Goal: Task Accomplishment & Management: Use online tool/utility

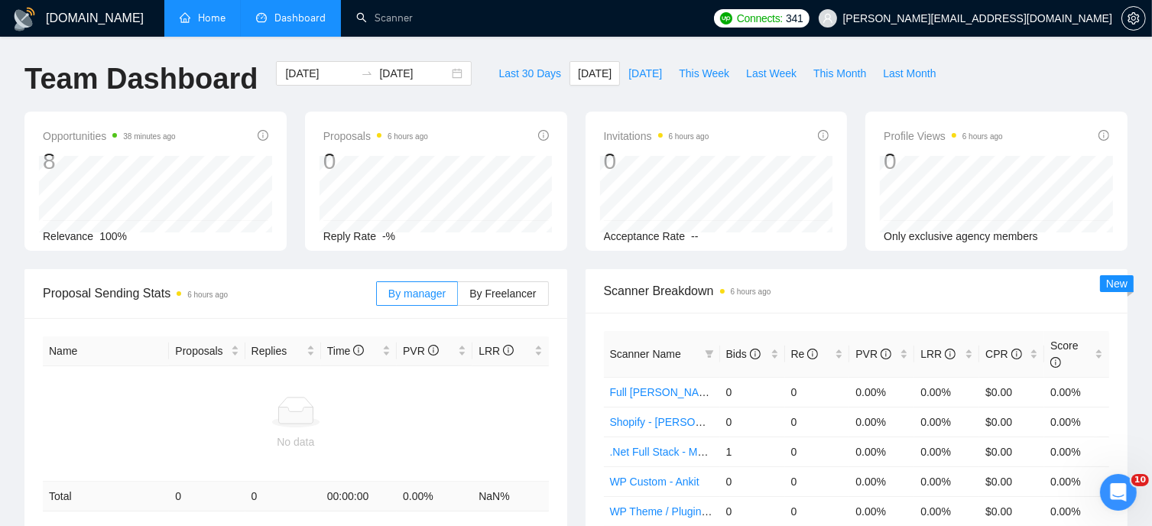
click at [216, 14] on link "Home" at bounding box center [203, 17] width 46 height 13
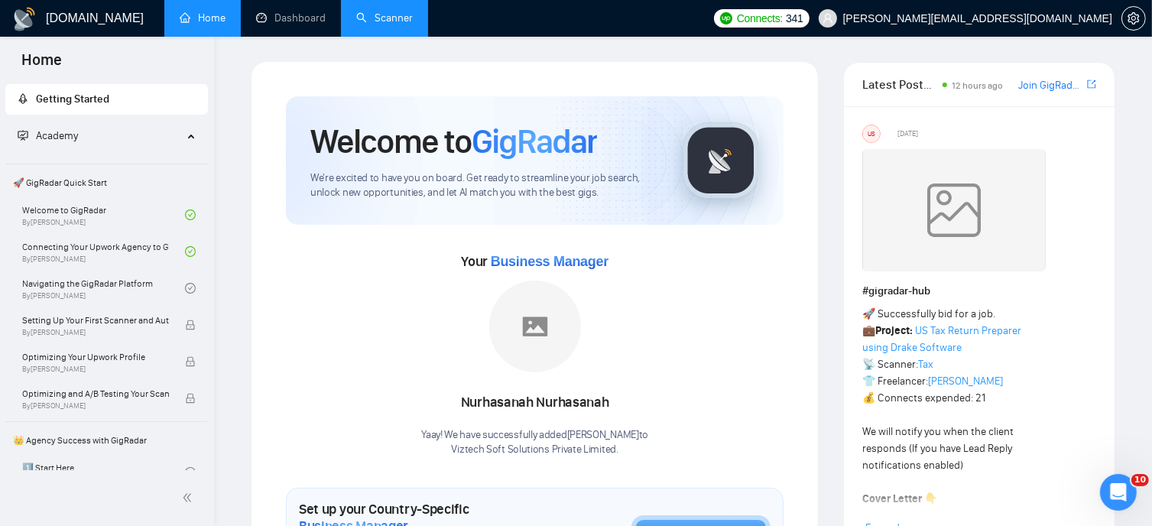
click at [363, 14] on link "Scanner" at bounding box center [384, 17] width 57 height 13
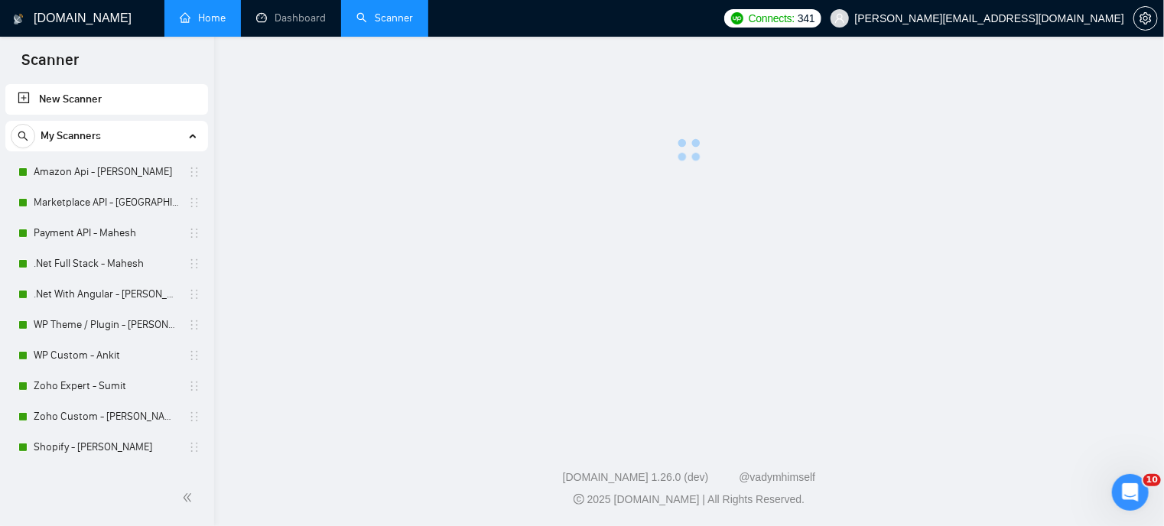
click at [281, 15] on link "Dashboard" at bounding box center [291, 17] width 70 height 13
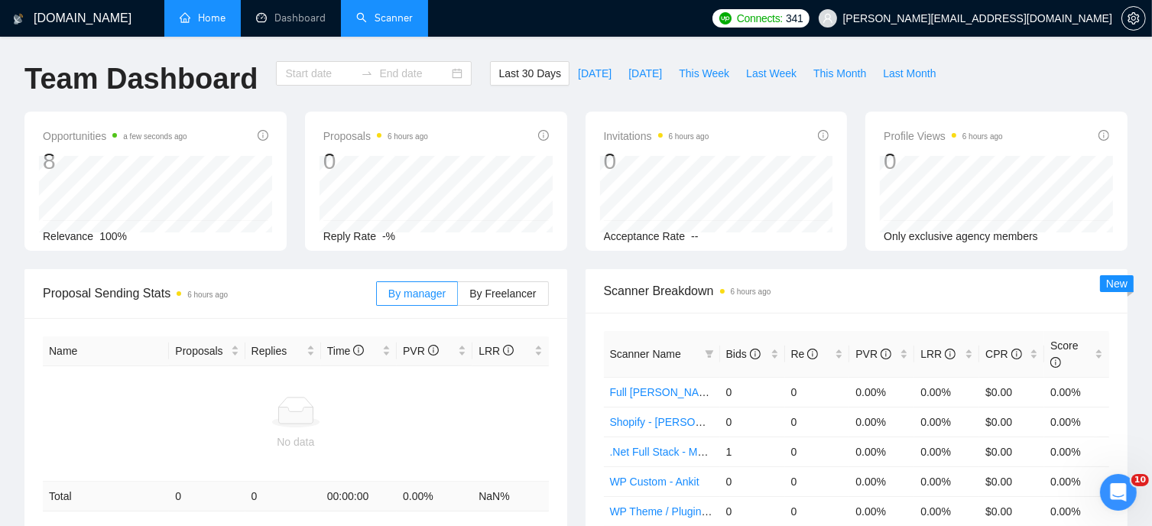
type input "2025-08-13"
type input "2025-09-12"
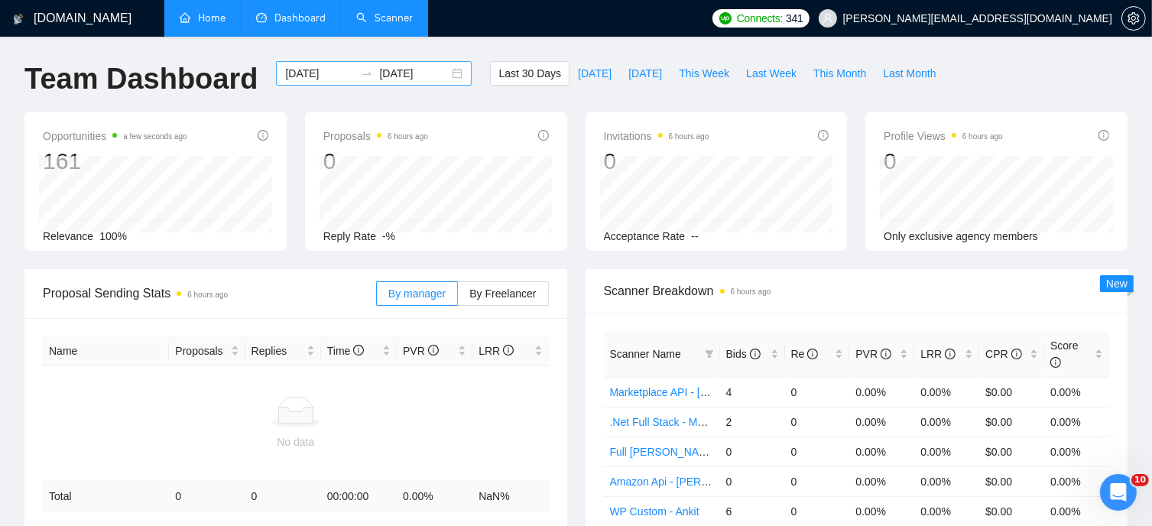
click at [449, 73] on div "2025-08-13 2025-09-12" at bounding box center [374, 73] width 196 height 24
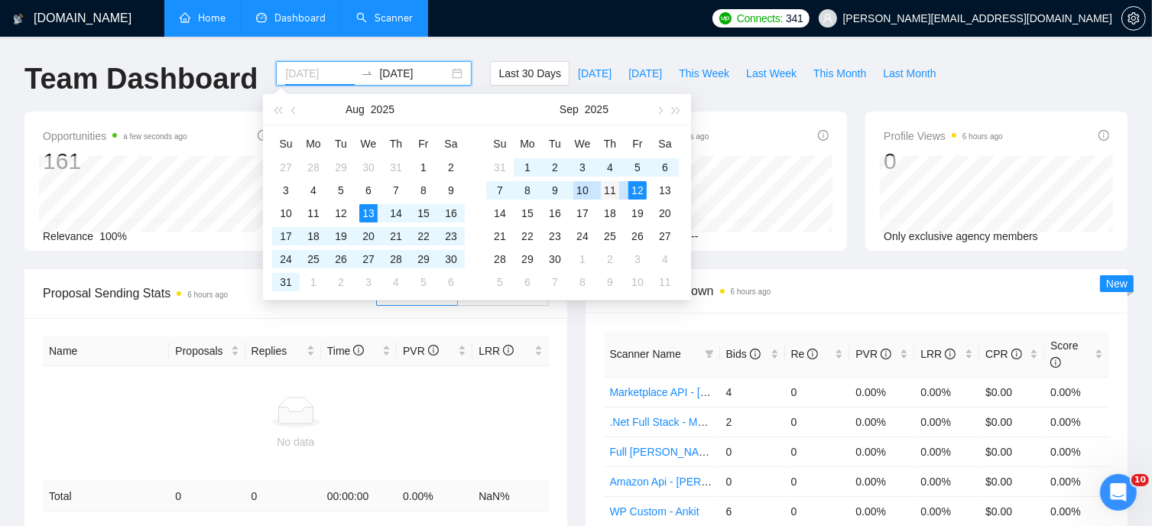
type input "2025-09-11"
click at [609, 191] on div "11" at bounding box center [610, 190] width 18 height 18
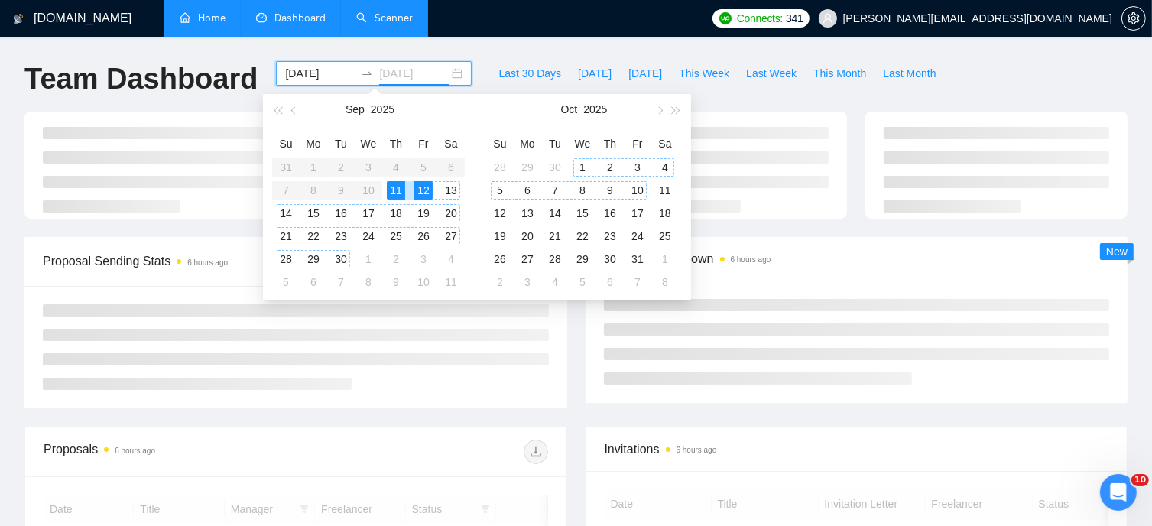
click at [639, 191] on div "10" at bounding box center [638, 190] width 18 height 18
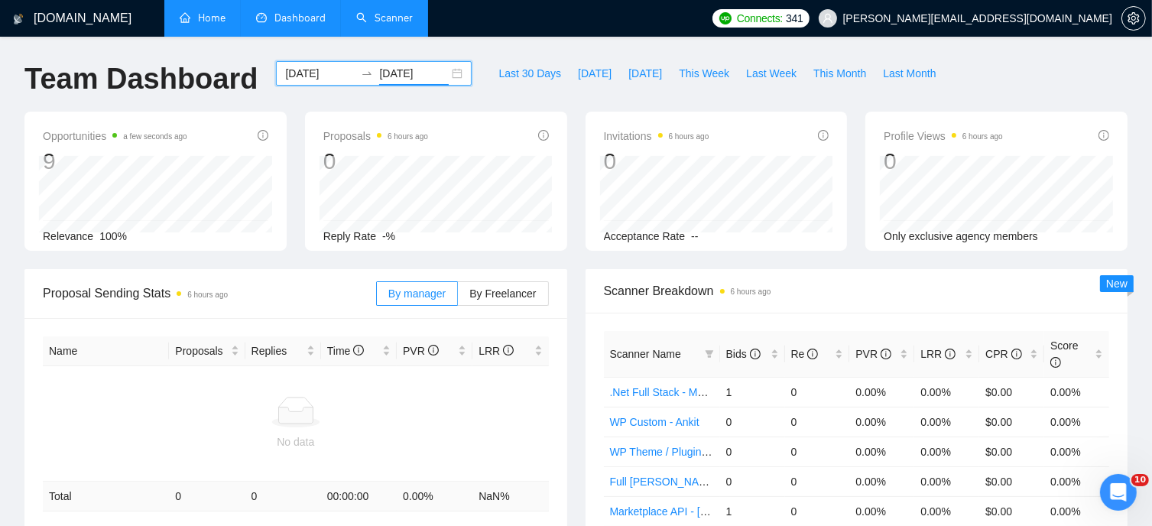
click at [424, 76] on input "2025-10-10" at bounding box center [414, 73] width 70 height 17
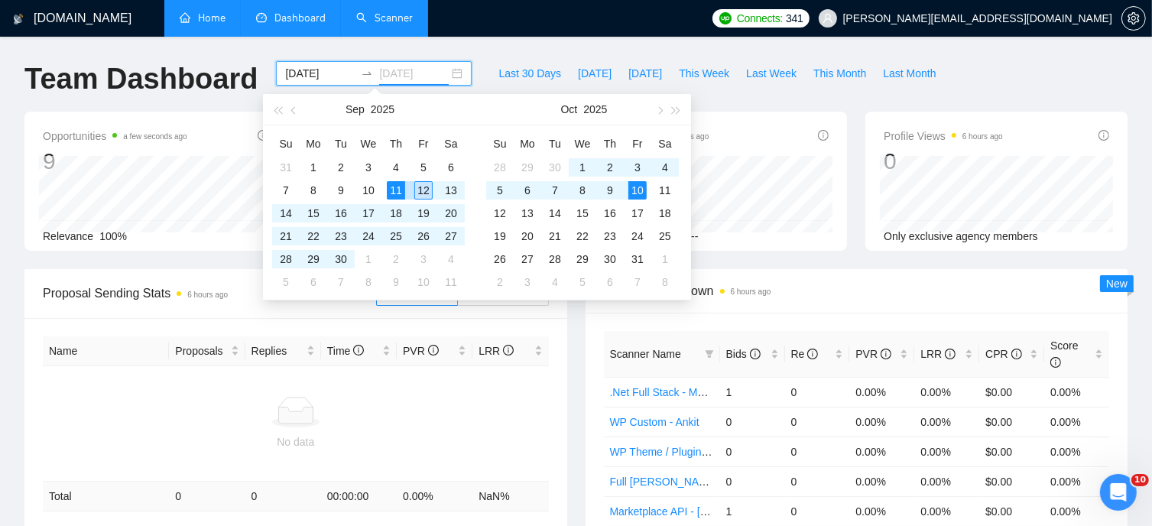
type input "2025-09-12"
click at [428, 191] on div "12" at bounding box center [423, 190] width 18 height 18
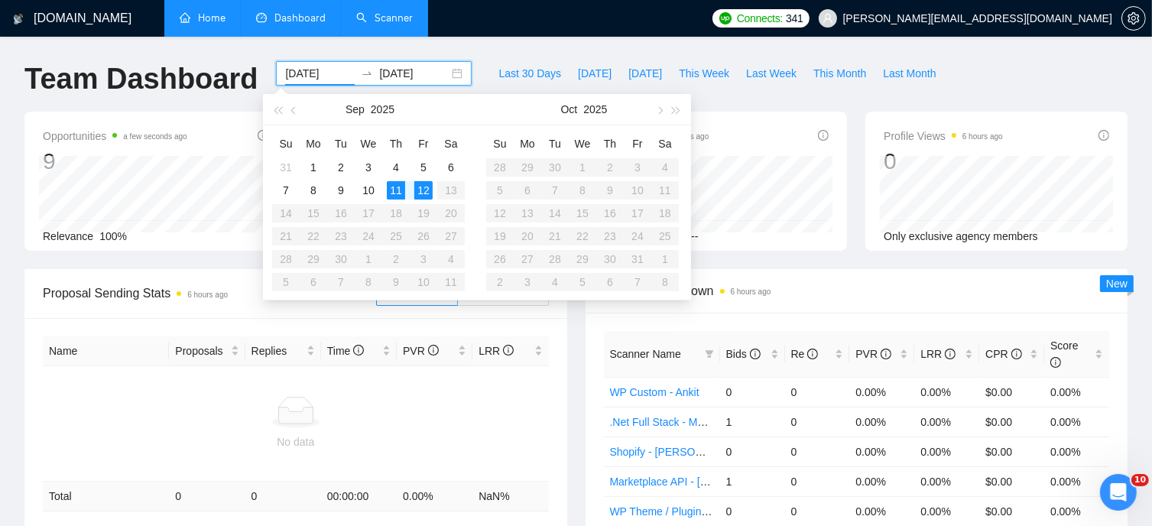
type input "2025-09-11"
click at [523, 41] on div "GigRadar.io Home Dashboard Scanner Connects: 341 dhiren@visioninfotech.net Team…" at bounding box center [576, 502] width 1152 height 1005
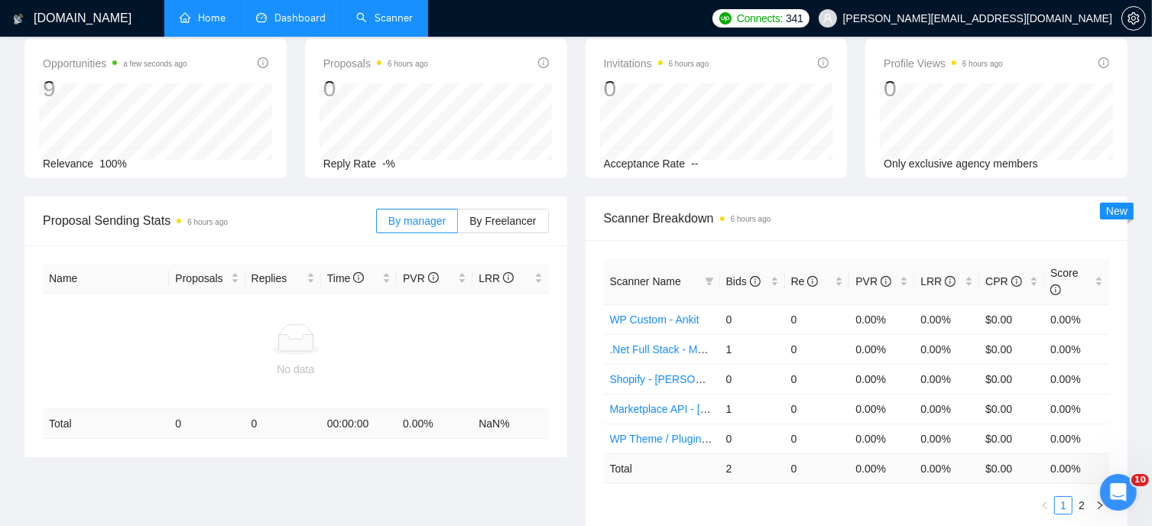
scroll to position [76, 0]
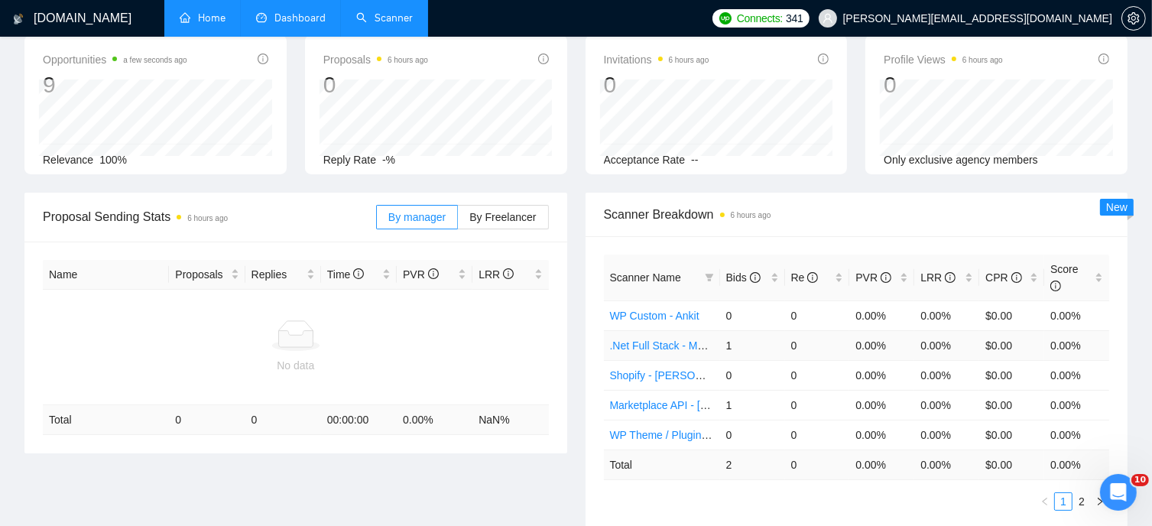
click at [682, 340] on link ".Net Full Stack - Mahesh" at bounding box center [668, 346] width 117 height 12
click at [638, 340] on link ".Net Full Stack - Mahesh" at bounding box center [668, 346] width 117 height 12
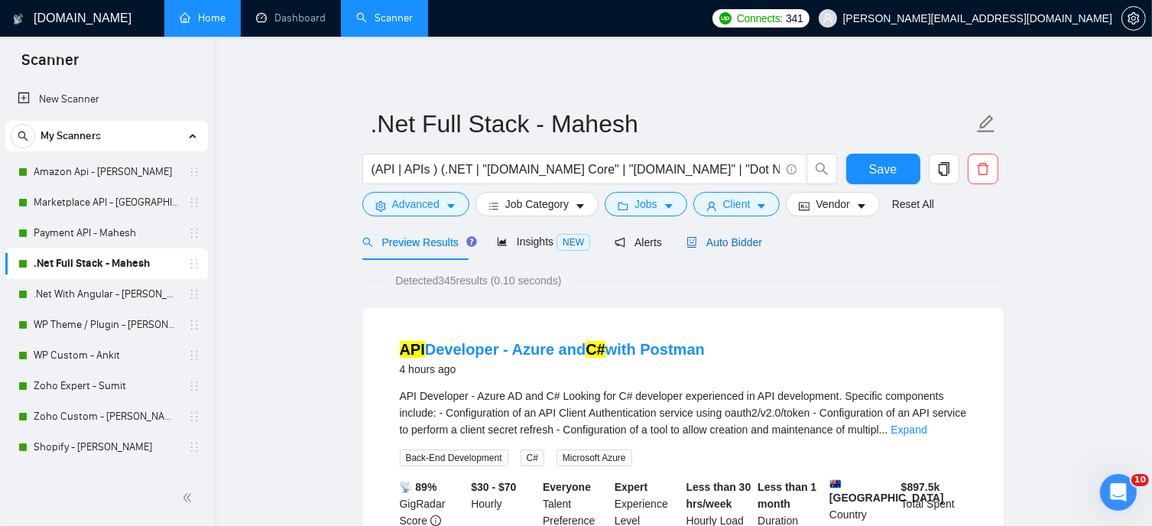
click at [733, 236] on span "Auto Bidder" at bounding box center [725, 242] width 76 height 12
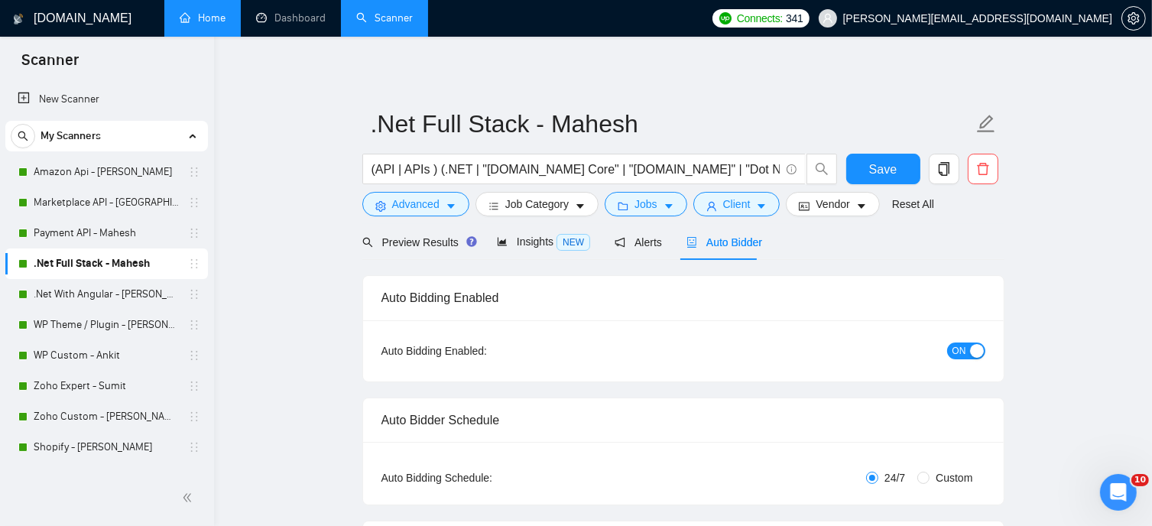
radio input "false"
radio input "true"
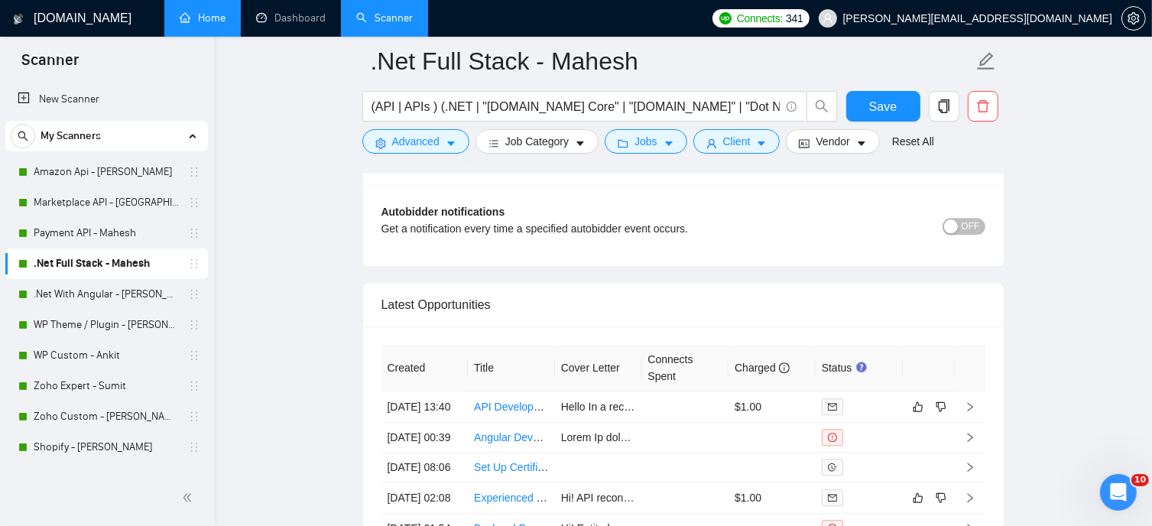
scroll to position [3900, 0]
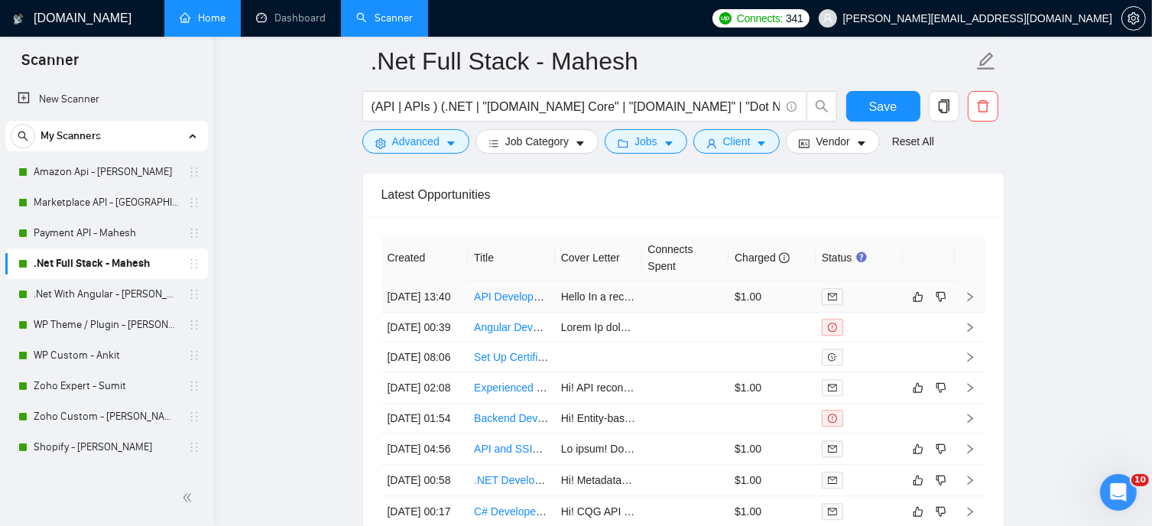
click at [967, 299] on icon "right" at bounding box center [970, 296] width 11 height 11
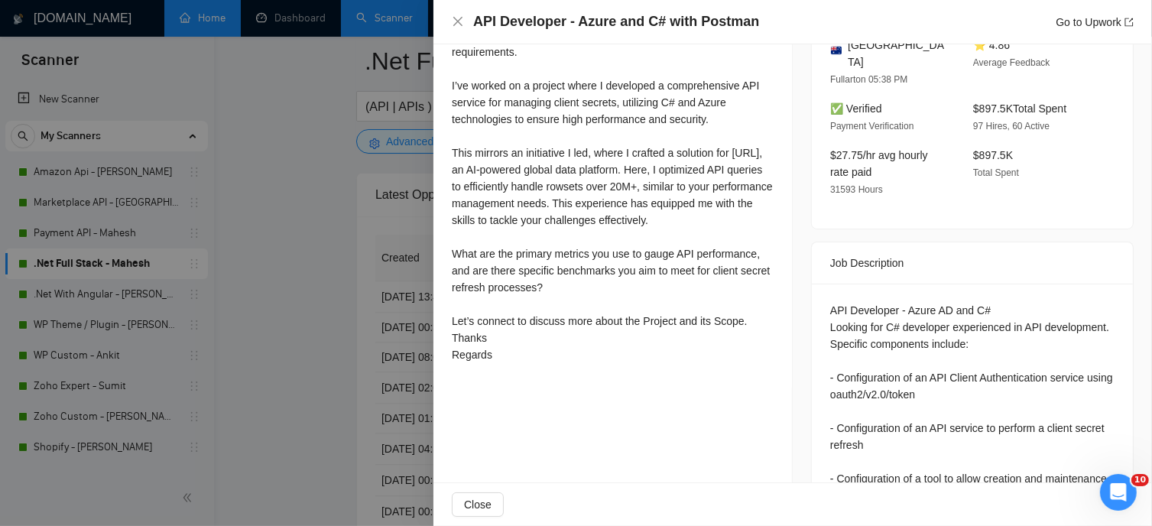
scroll to position [468, 0]
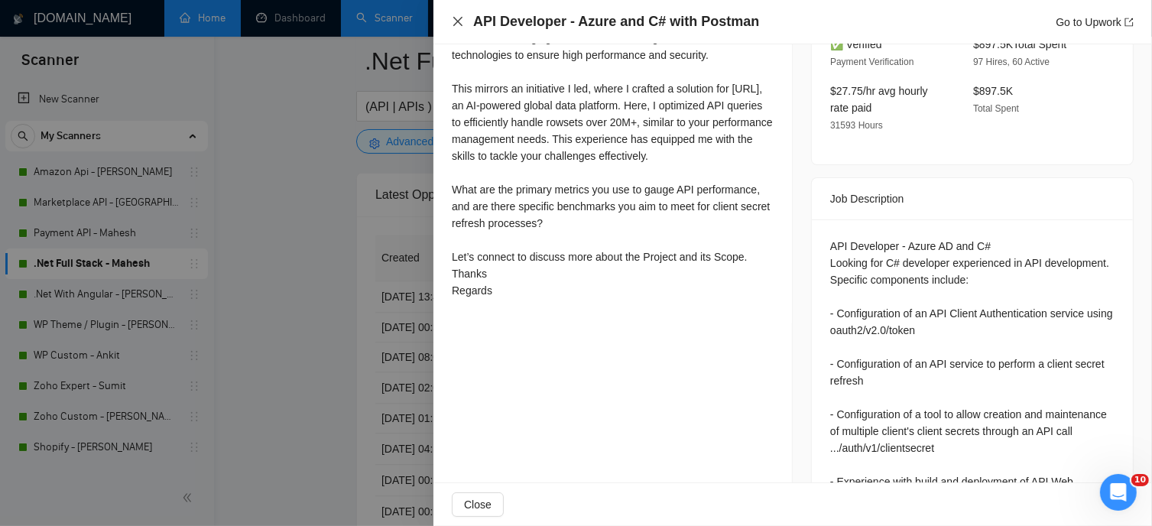
click at [457, 19] on icon "close" at bounding box center [458, 21] width 12 height 12
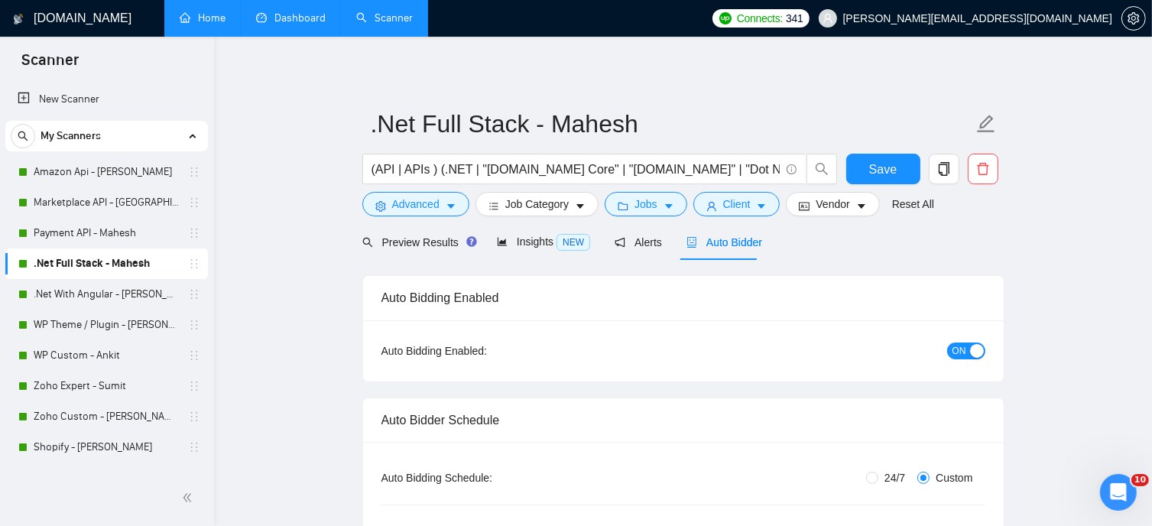
click at [280, 24] on link "Dashboard" at bounding box center [291, 17] width 70 height 13
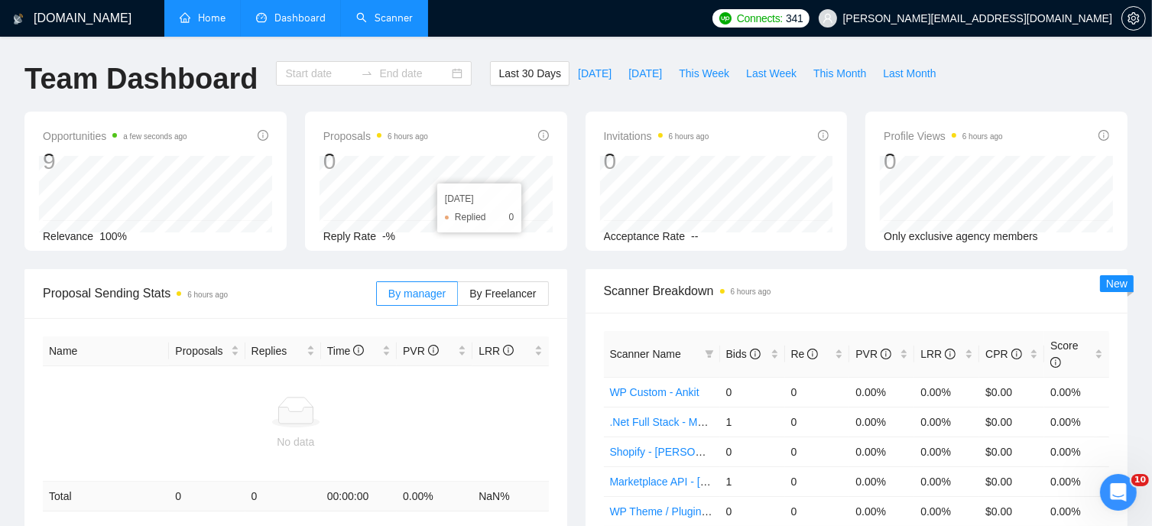
type input "2025-08-13"
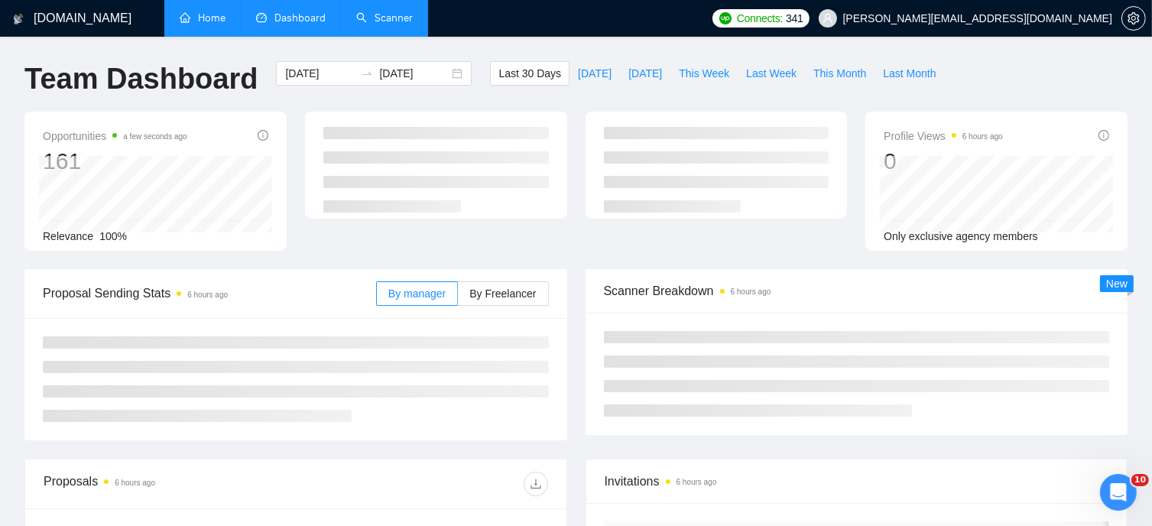
click at [476, 44] on div "GigRadar.io Home Dashboard Scanner Connects: 341 dhiren@visioninfotech.net Team…" at bounding box center [576, 420] width 1152 height 840
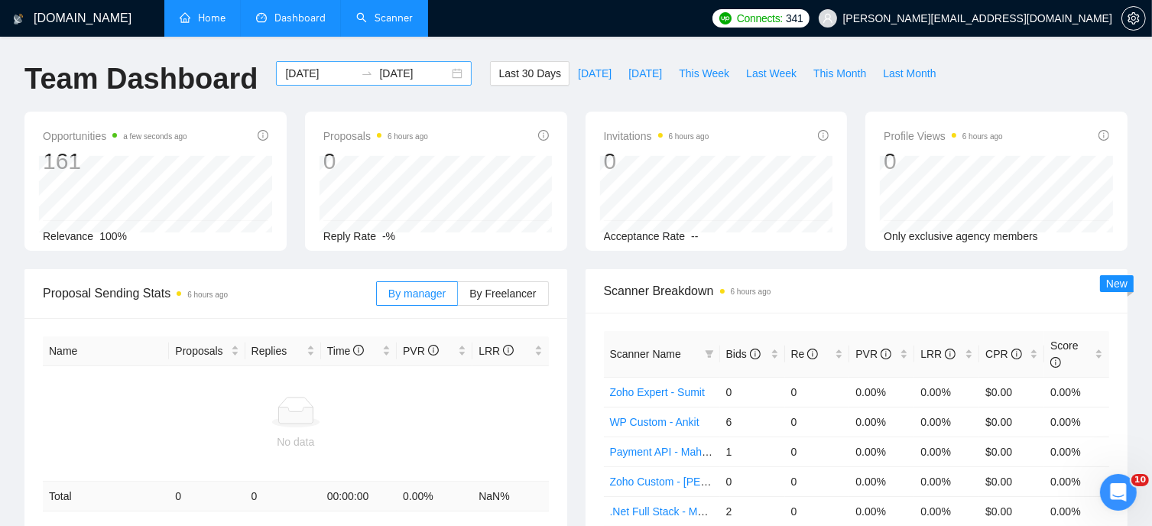
click at [405, 73] on input "2025-09-12" at bounding box center [414, 73] width 70 height 17
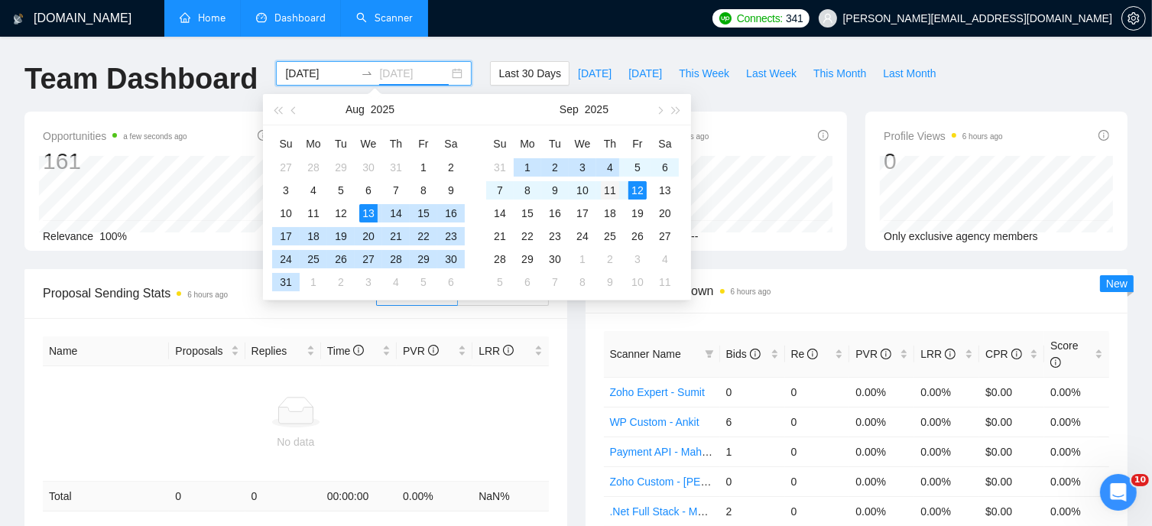
type input "2025-09-11"
click at [607, 191] on div "11" at bounding box center [610, 190] width 18 height 18
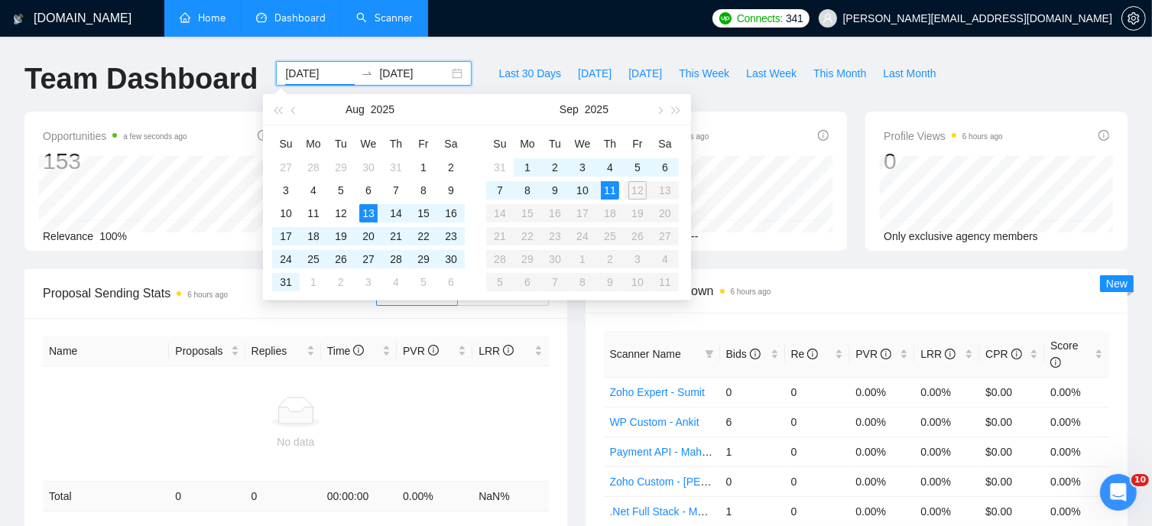
click at [479, 55] on div "GigRadar.io Home Dashboard Scanner Connects: 341 dhiren@visioninfotech.net Team…" at bounding box center [576, 502] width 1152 height 1005
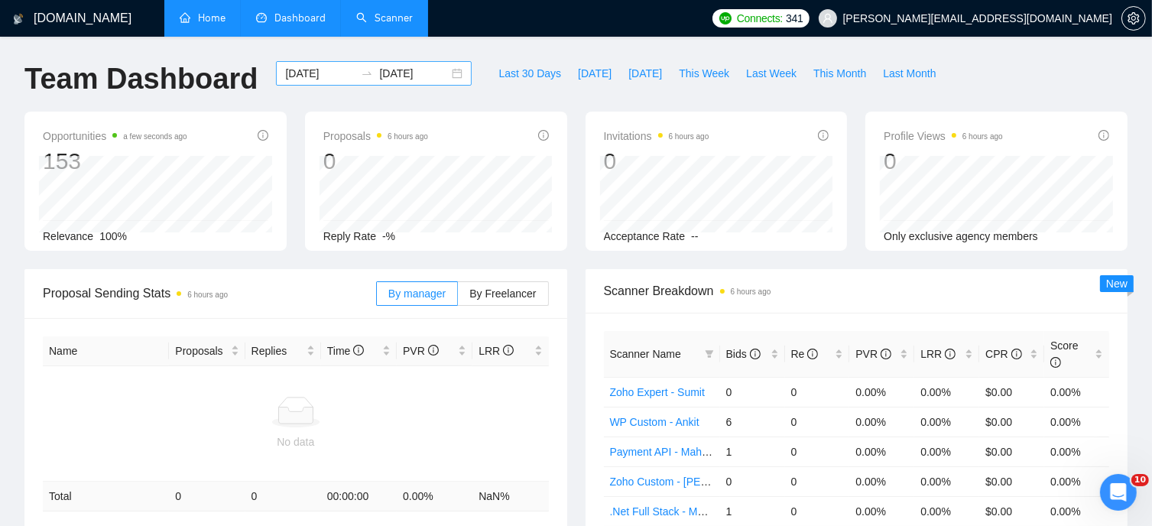
click at [445, 72] on div "2025-08-13 2025-09-11" at bounding box center [374, 73] width 196 height 24
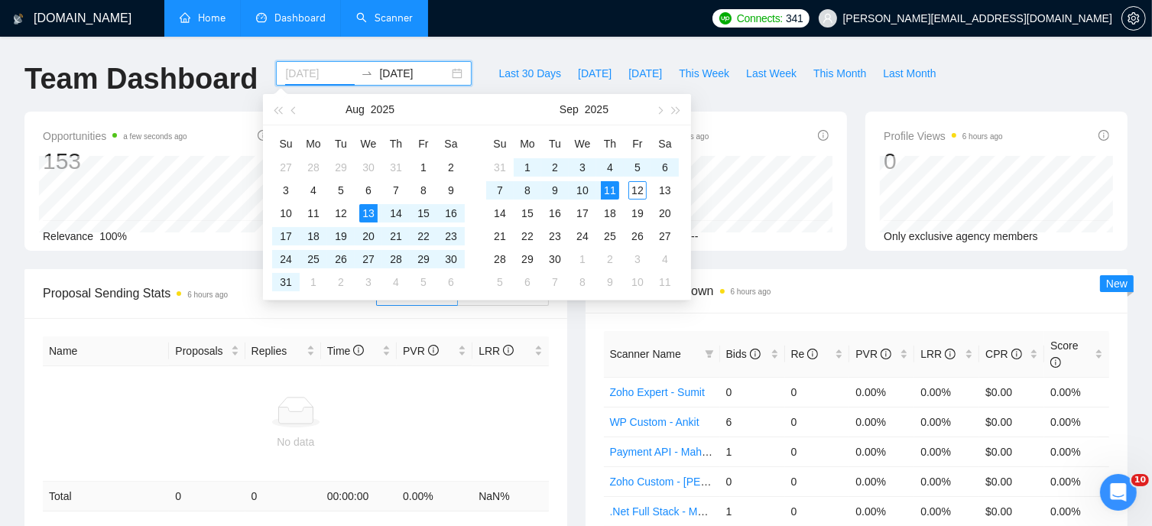
type input "2025-09-11"
click at [609, 189] on div "11" at bounding box center [610, 190] width 18 height 18
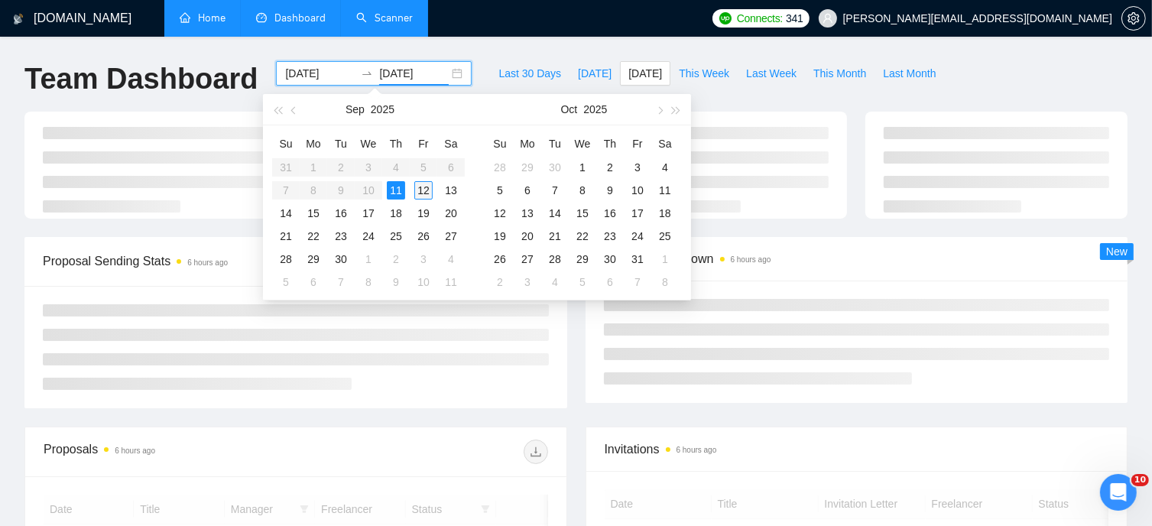
type input "2025-09-12"
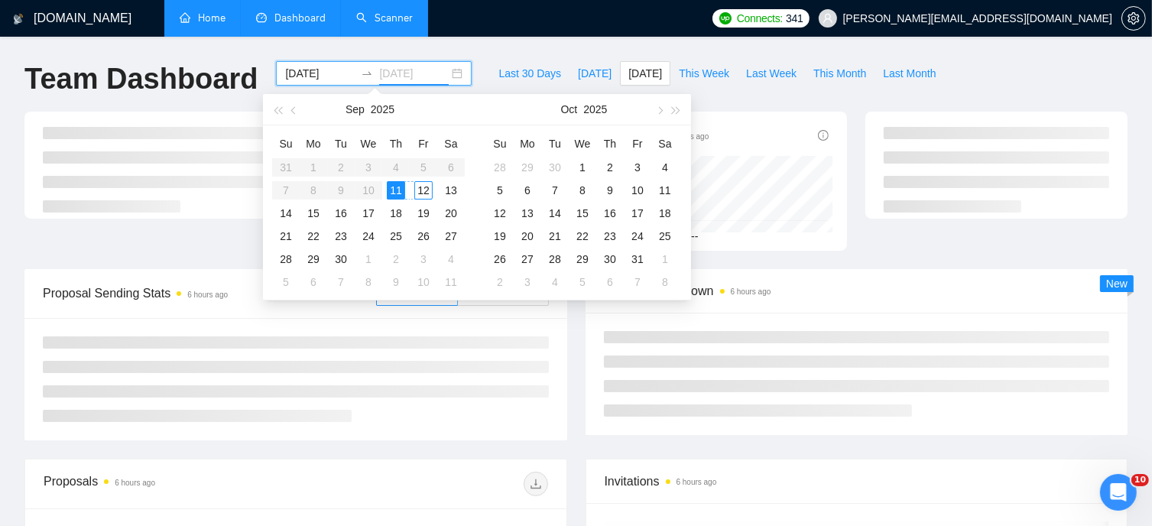
click at [422, 195] on div "12" at bounding box center [423, 190] width 18 height 18
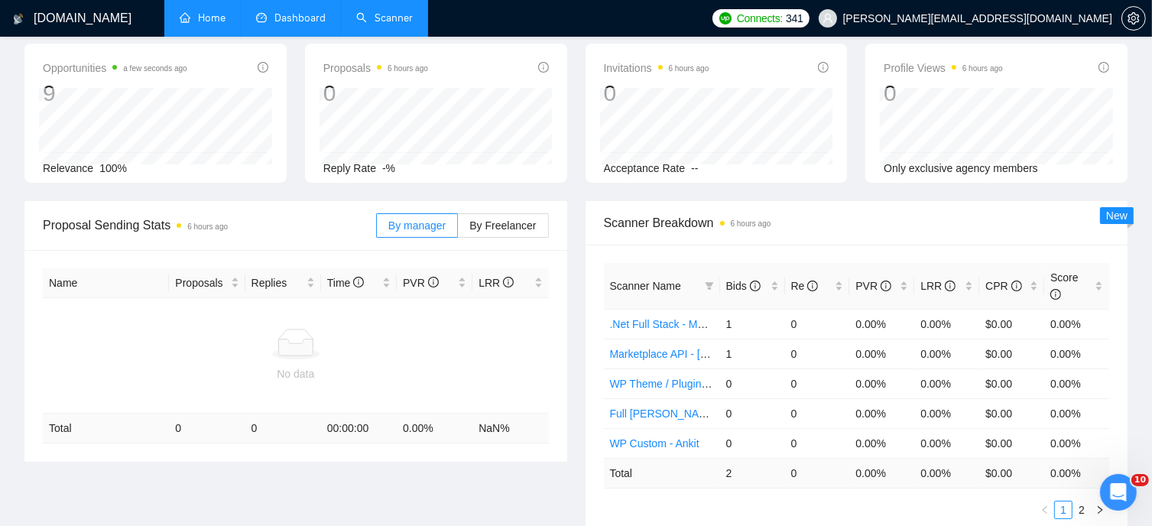
scroll to position [153, 0]
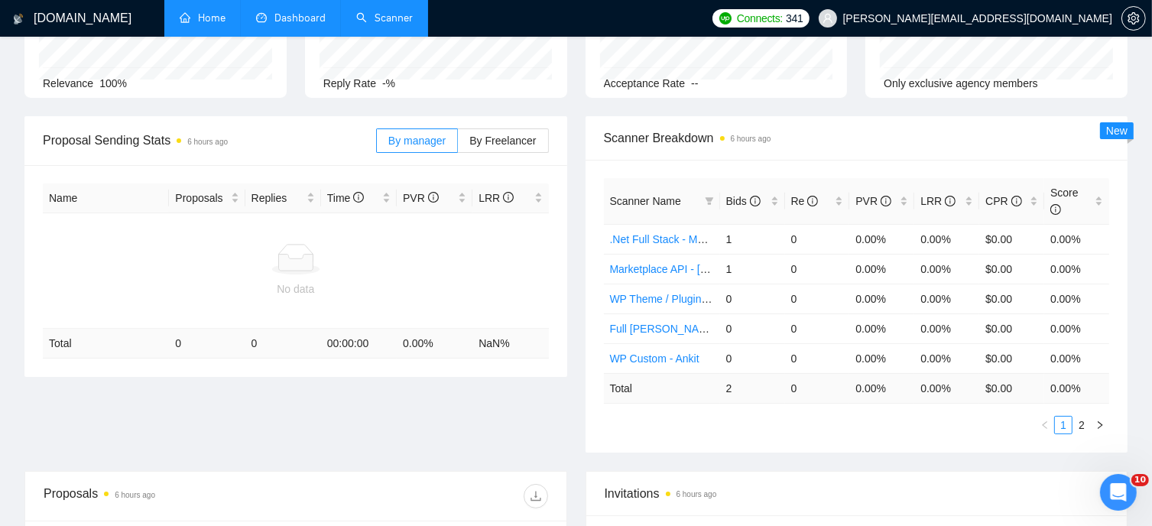
click at [704, 19] on ul "Home Dashboard Scanner" at bounding box center [431, 18] width 545 height 37
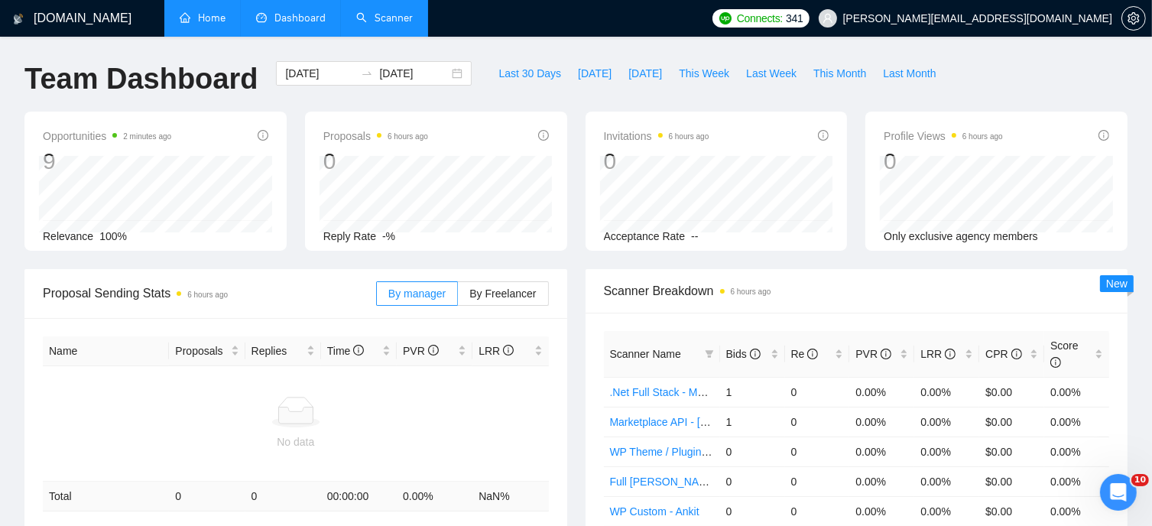
scroll to position [76, 0]
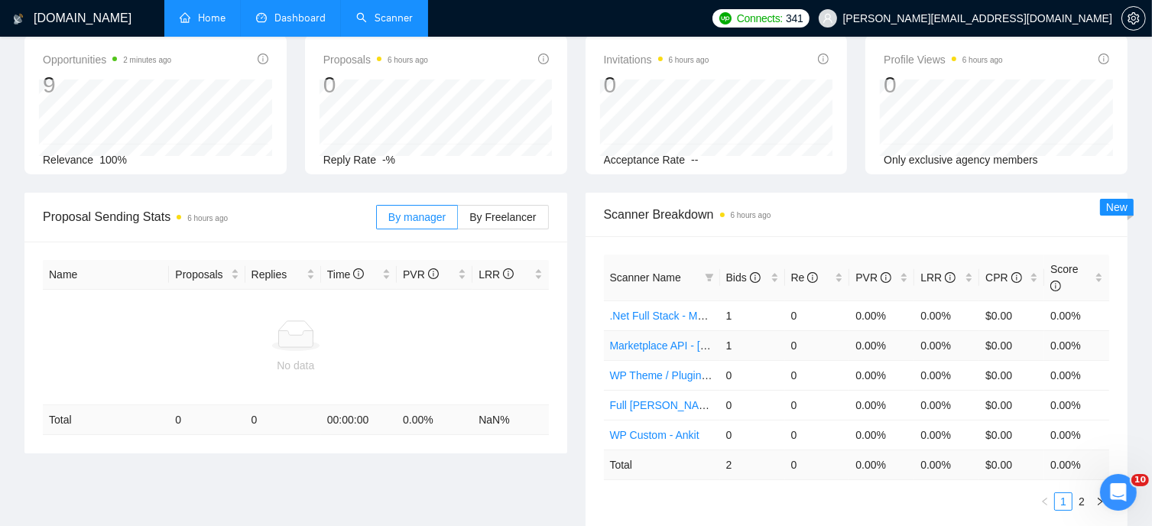
click at [667, 340] on link "Marketplace API - [GEOGRAPHIC_DATA]" at bounding box center [709, 346] width 199 height 12
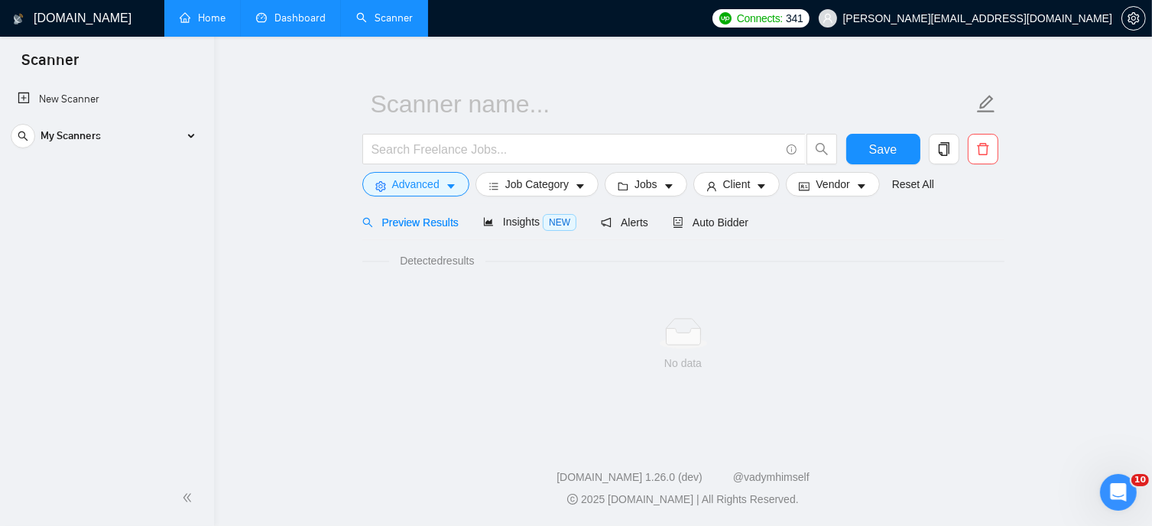
scroll to position [20, 0]
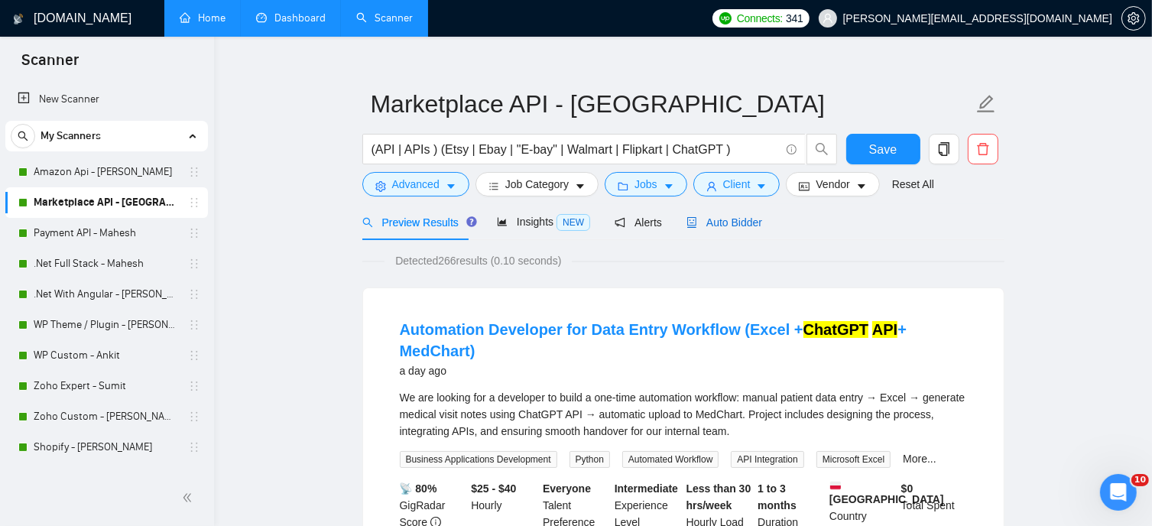
click at [707, 220] on span "Auto Bidder" at bounding box center [725, 222] width 76 height 12
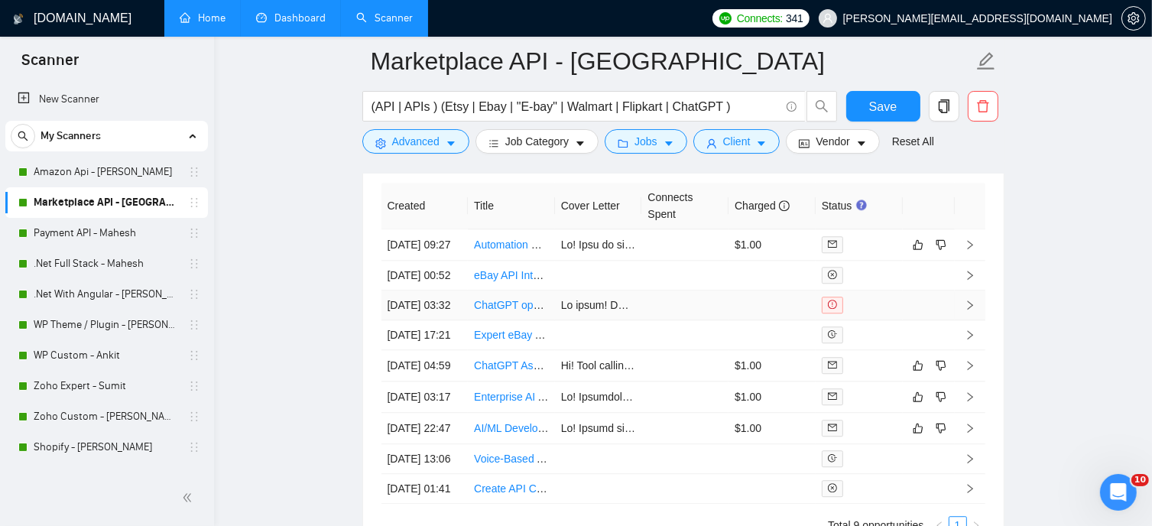
scroll to position [3920, 0]
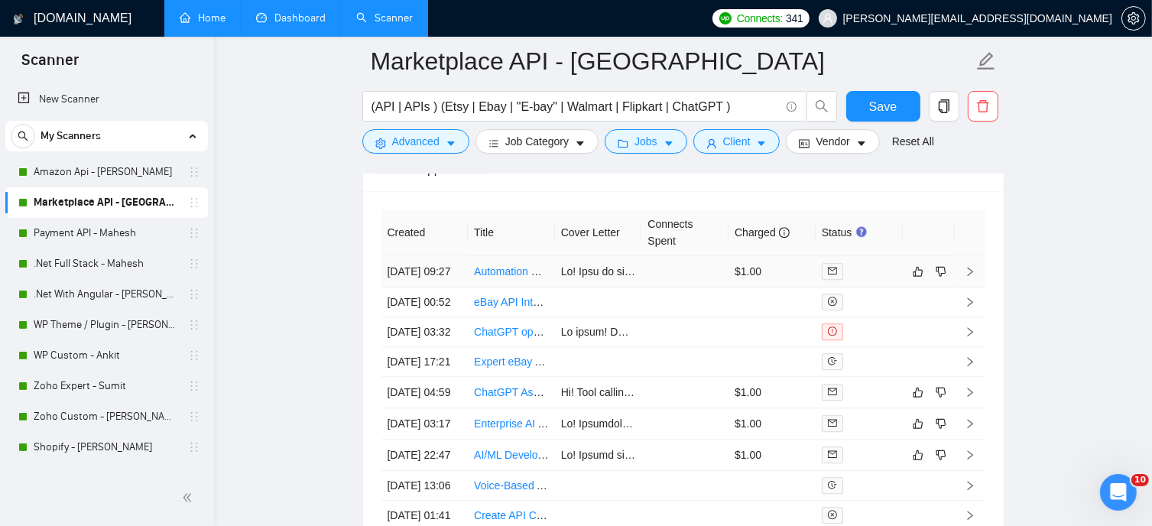
click at [970, 269] on icon "right" at bounding box center [970, 271] width 11 height 11
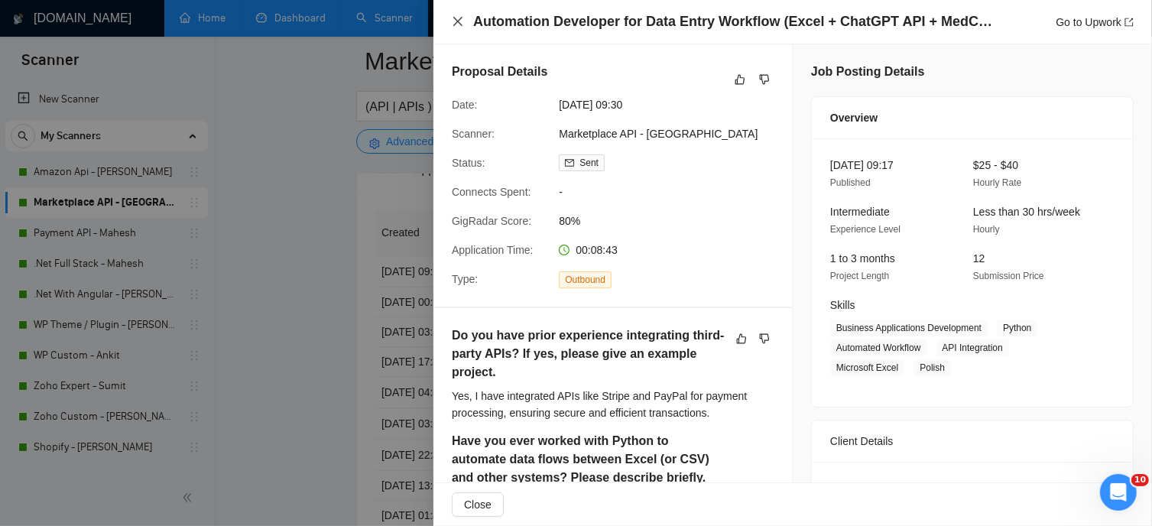
click at [459, 22] on icon "close" at bounding box center [457, 21] width 9 height 9
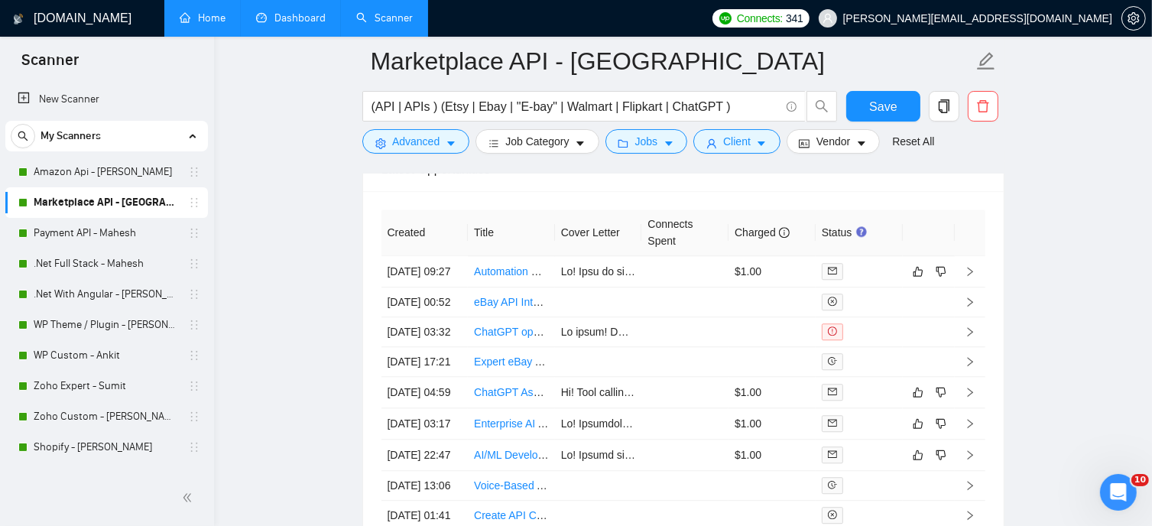
click at [284, 18] on link "Dashboard" at bounding box center [291, 17] width 70 height 13
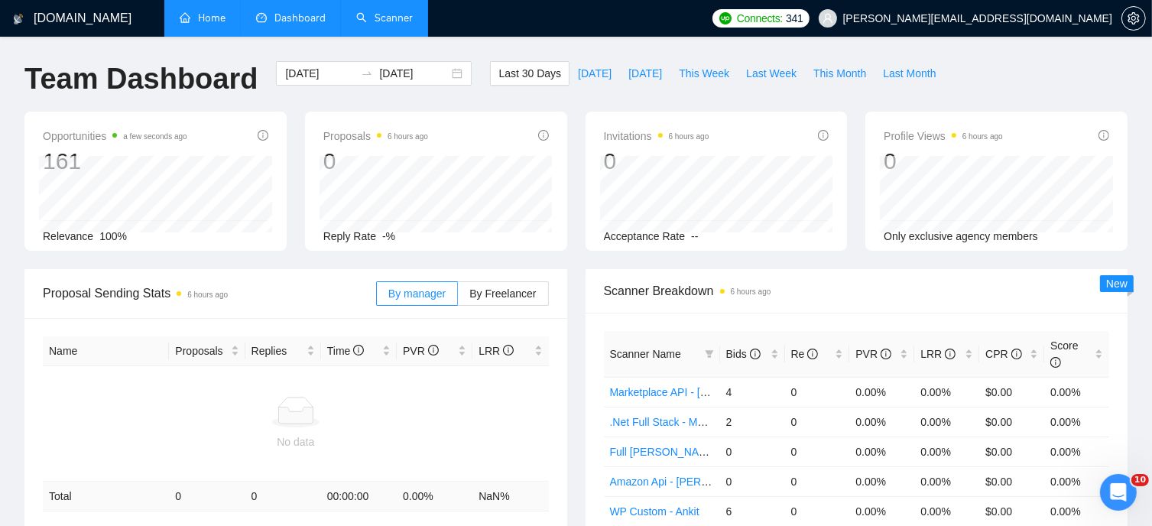
click at [200, 22] on link "Home" at bounding box center [203, 17] width 46 height 13
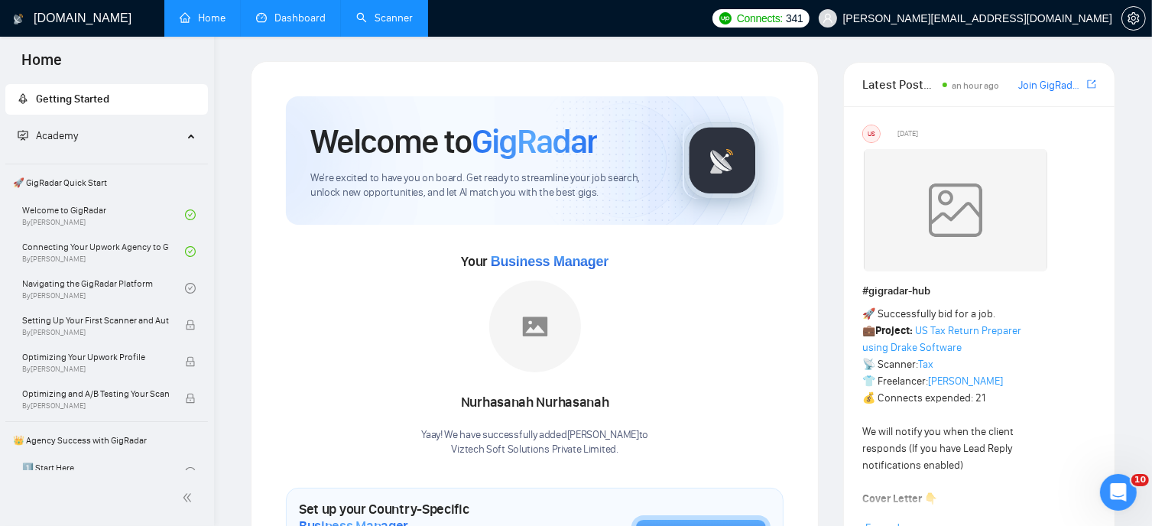
click at [395, 20] on link "Scanner" at bounding box center [384, 17] width 57 height 13
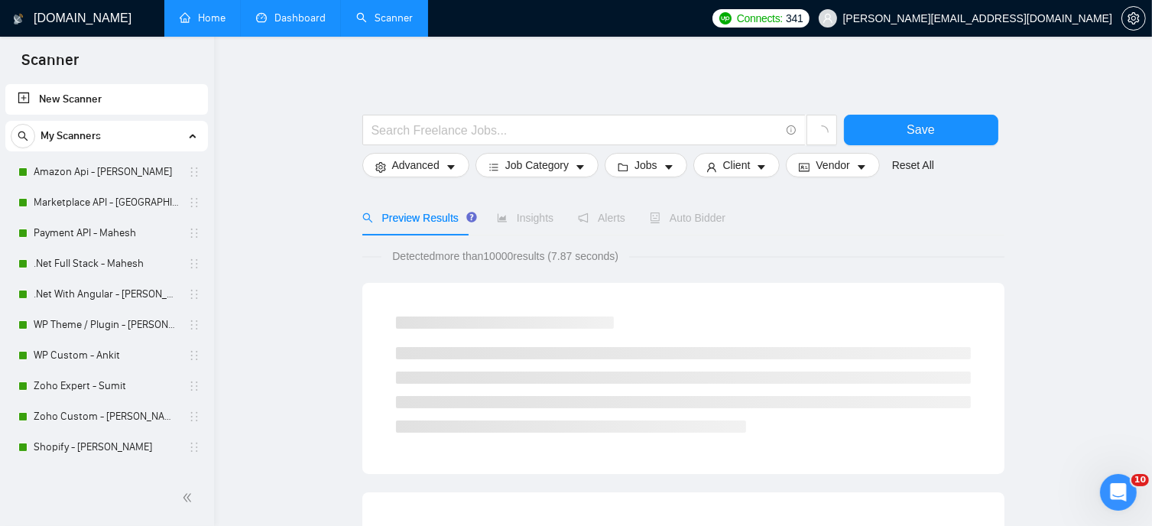
click at [280, 21] on link "Dashboard" at bounding box center [291, 17] width 70 height 13
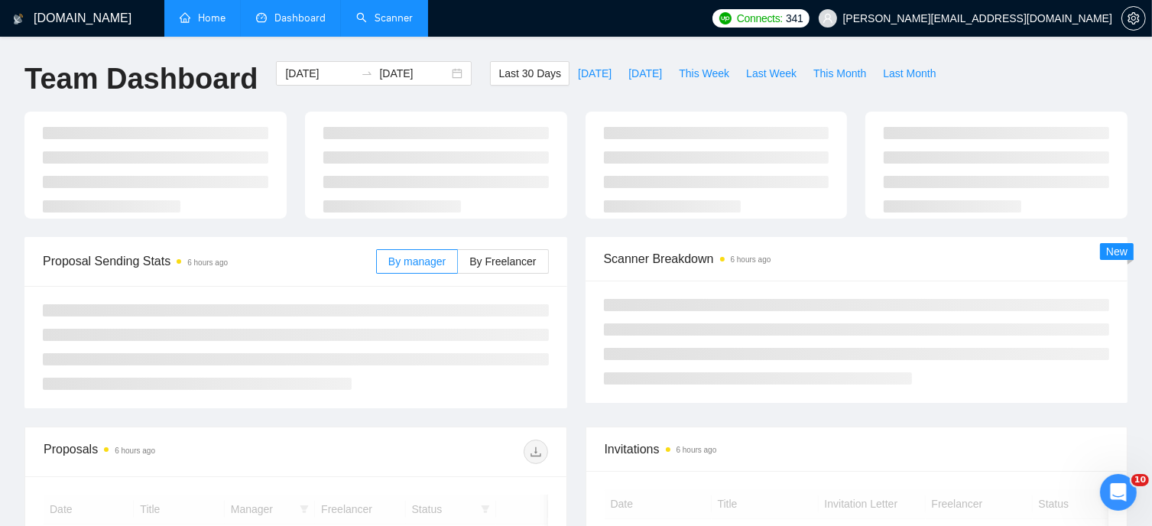
click at [187, 23] on link "Home" at bounding box center [203, 17] width 46 height 13
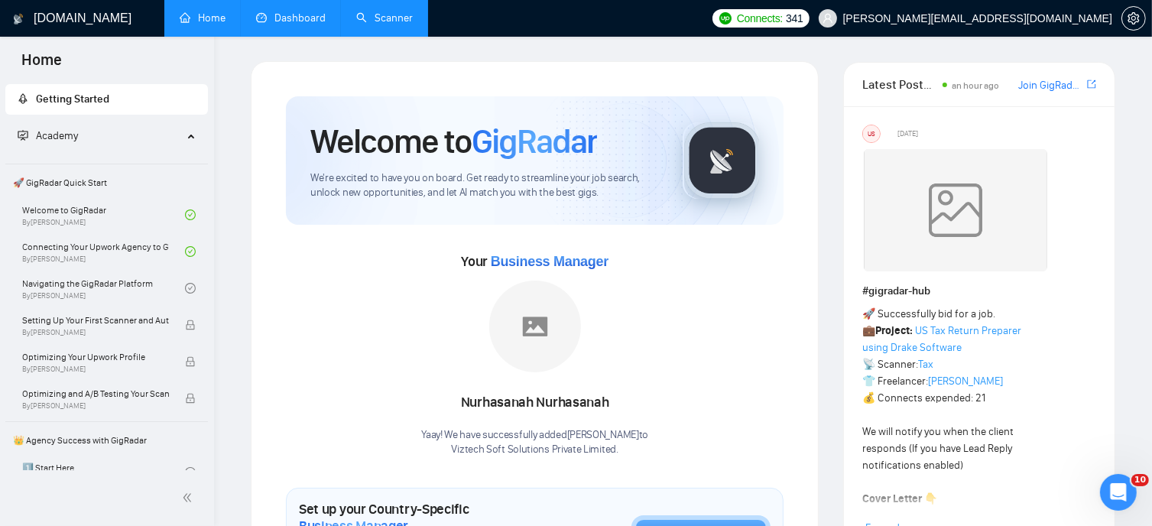
click at [411, 24] on link "Scanner" at bounding box center [384, 17] width 57 height 13
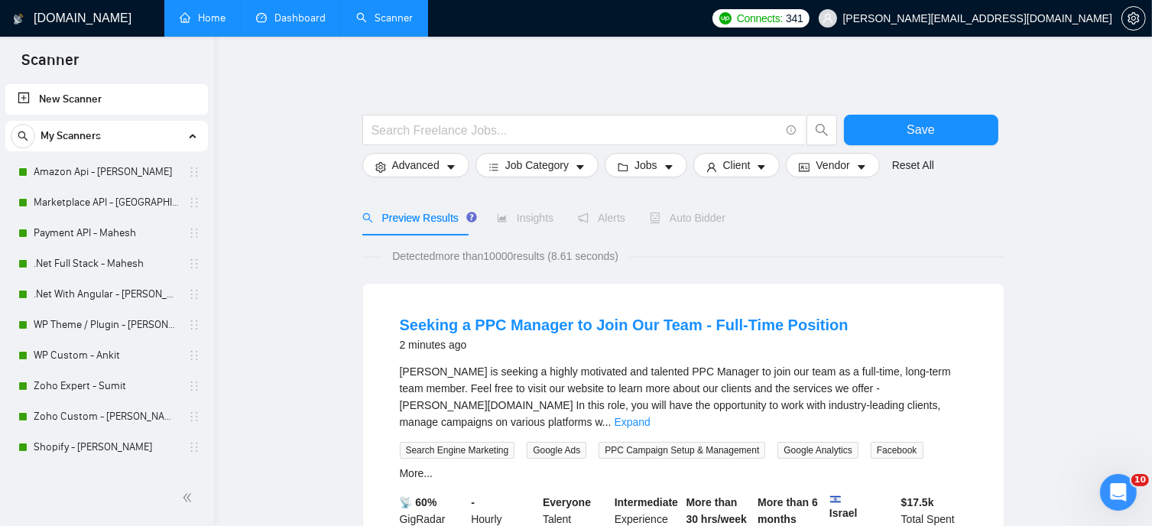
click at [226, 24] on link "Home" at bounding box center [203, 17] width 46 height 13
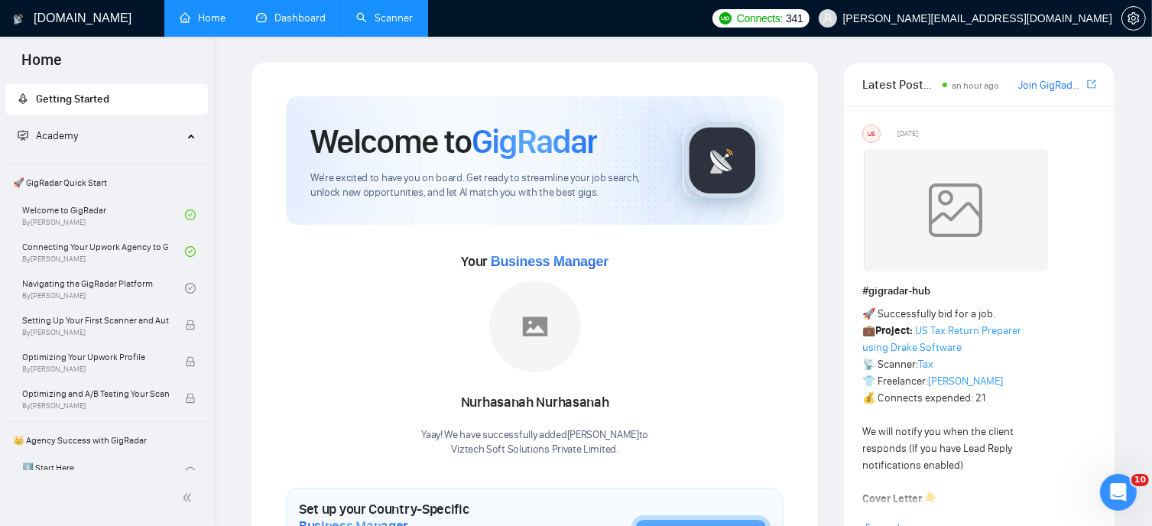
click at [263, 12] on link "Dashboard" at bounding box center [291, 17] width 70 height 13
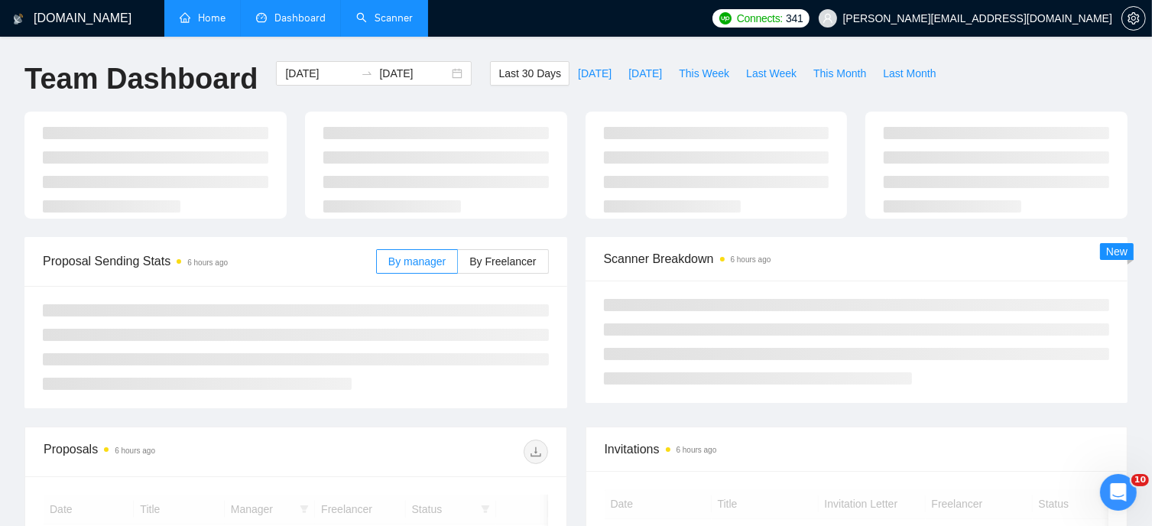
click at [394, 24] on link "Scanner" at bounding box center [384, 17] width 57 height 13
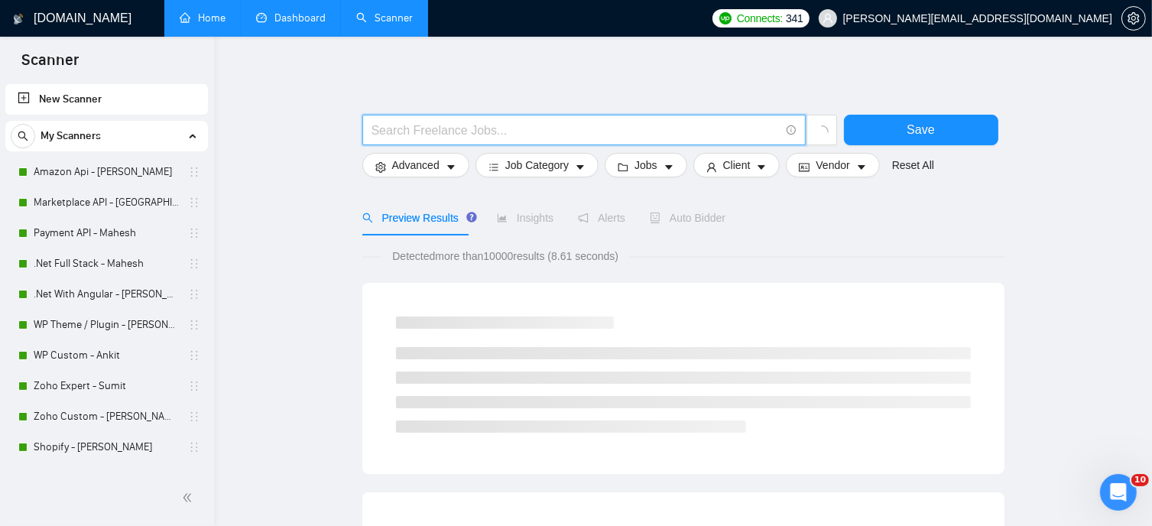
click at [476, 130] on input "text" at bounding box center [576, 130] width 408 height 19
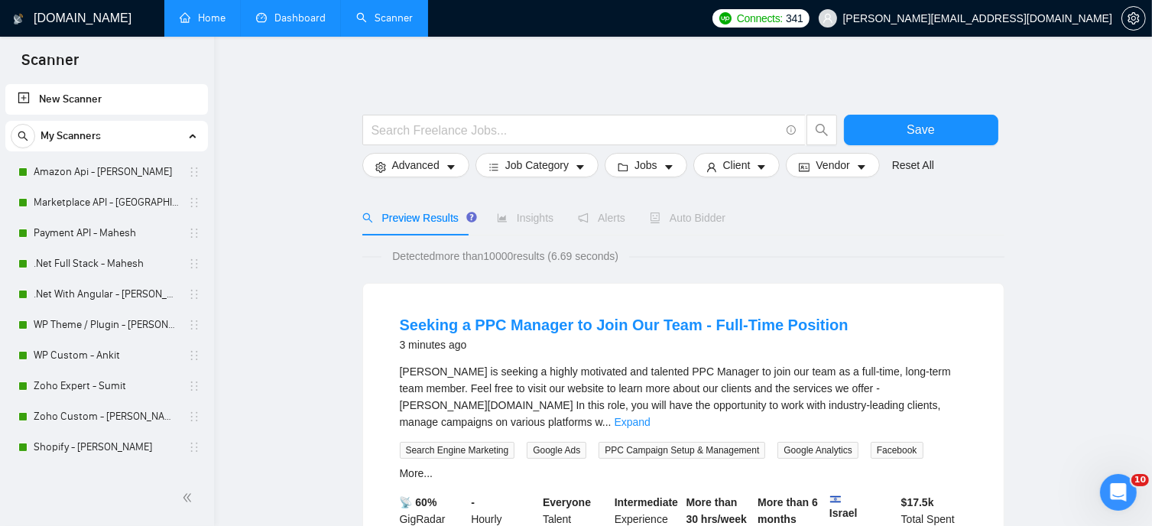
click at [291, 22] on link "Dashboard" at bounding box center [291, 17] width 70 height 13
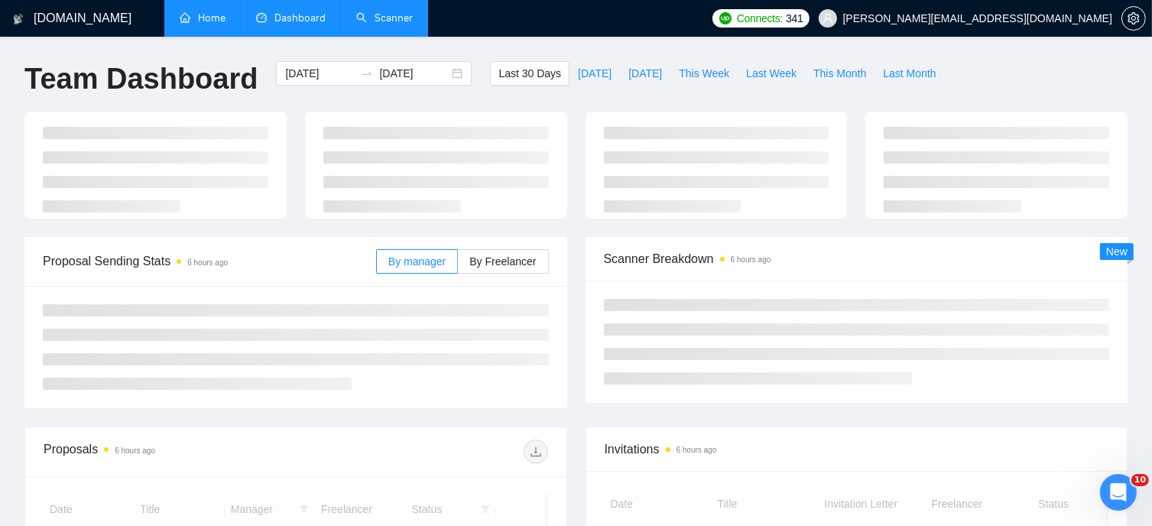
click at [201, 15] on link "Home" at bounding box center [203, 17] width 46 height 13
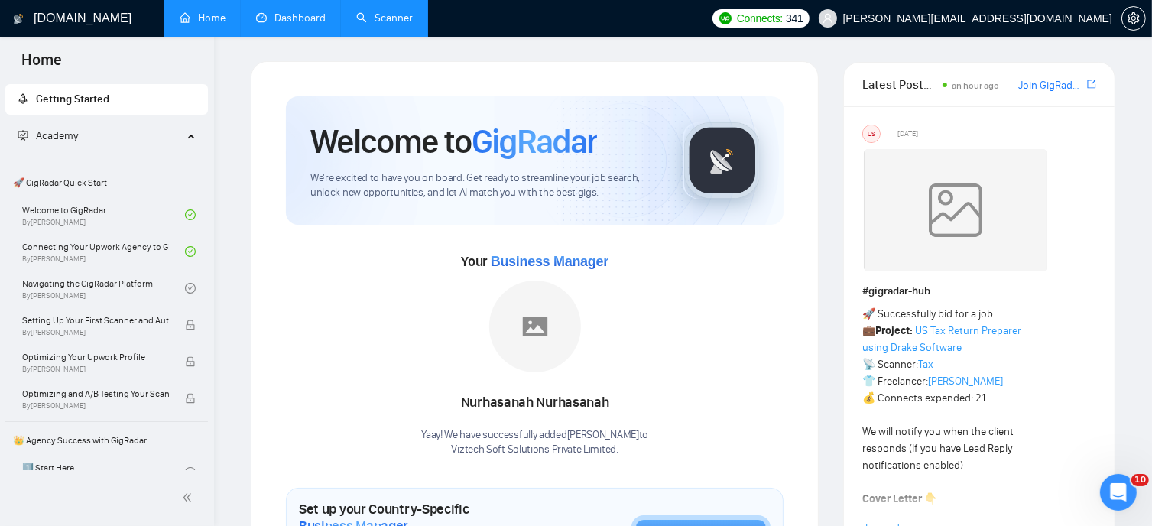
click at [392, 24] on link "Scanner" at bounding box center [384, 17] width 57 height 13
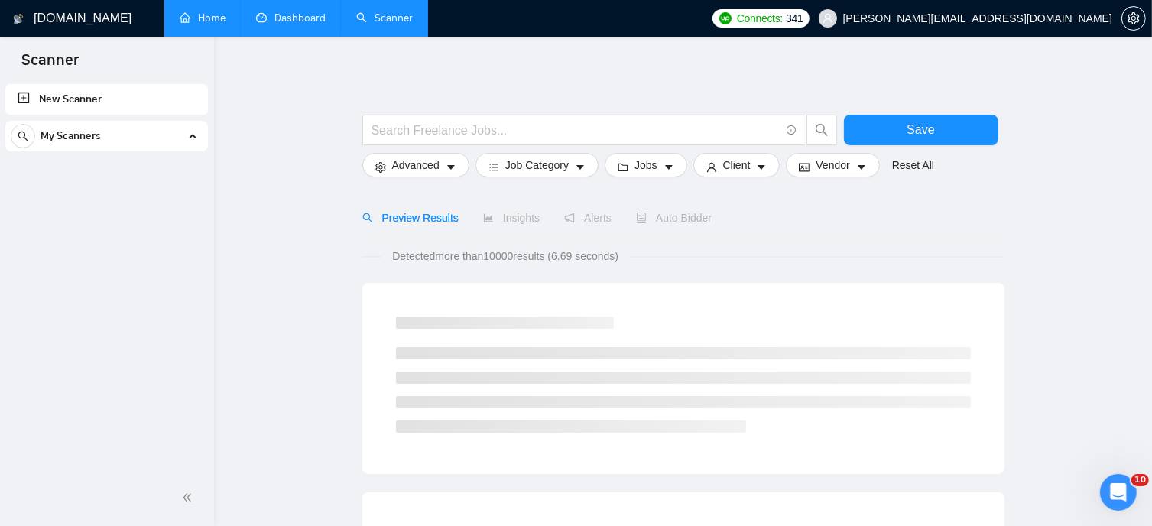
click at [294, 20] on link "Dashboard" at bounding box center [291, 17] width 70 height 13
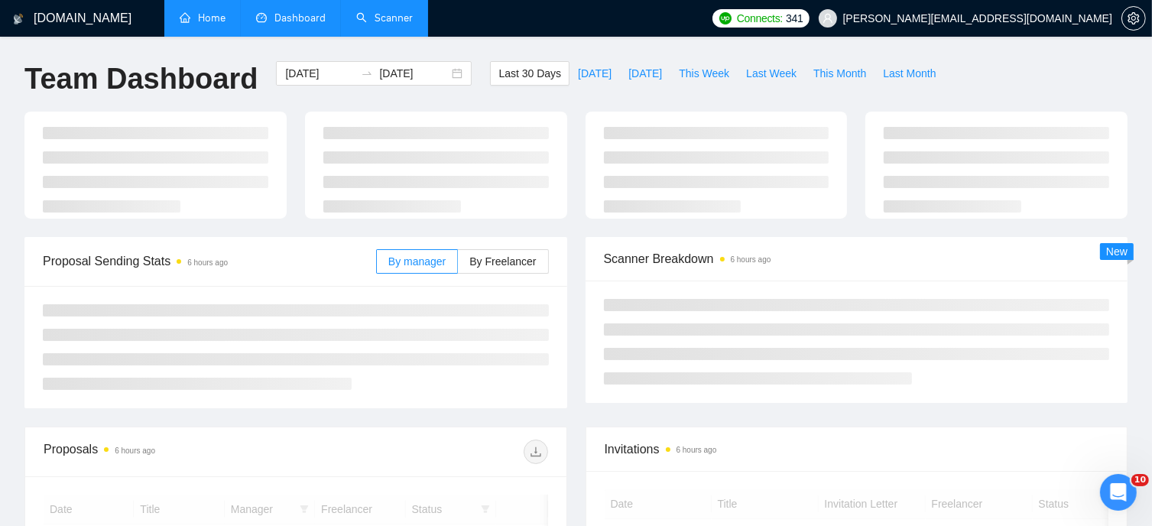
click at [197, 21] on link "Home" at bounding box center [203, 17] width 46 height 13
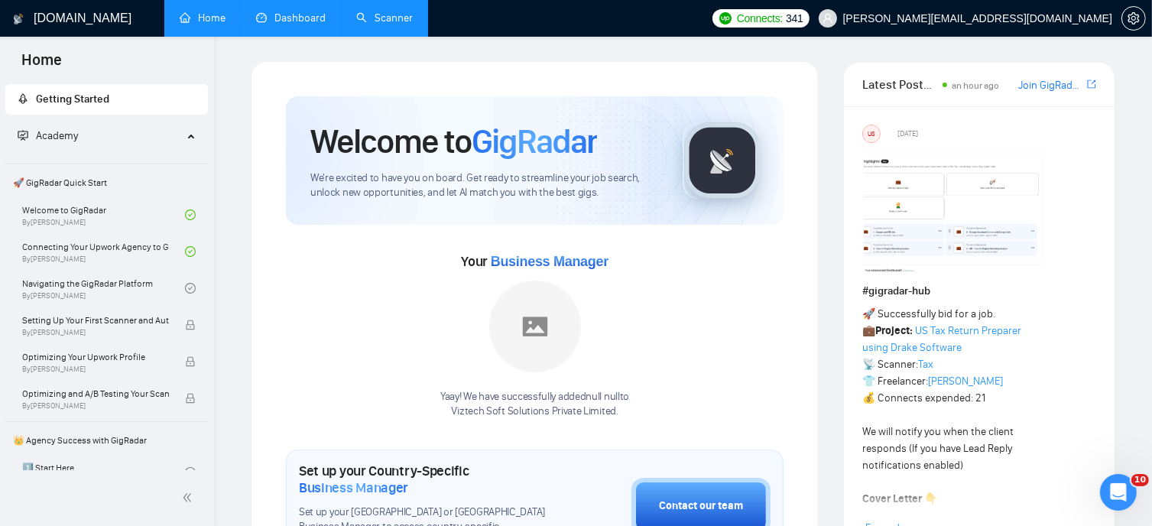
click at [388, 24] on link "Scanner" at bounding box center [384, 17] width 57 height 13
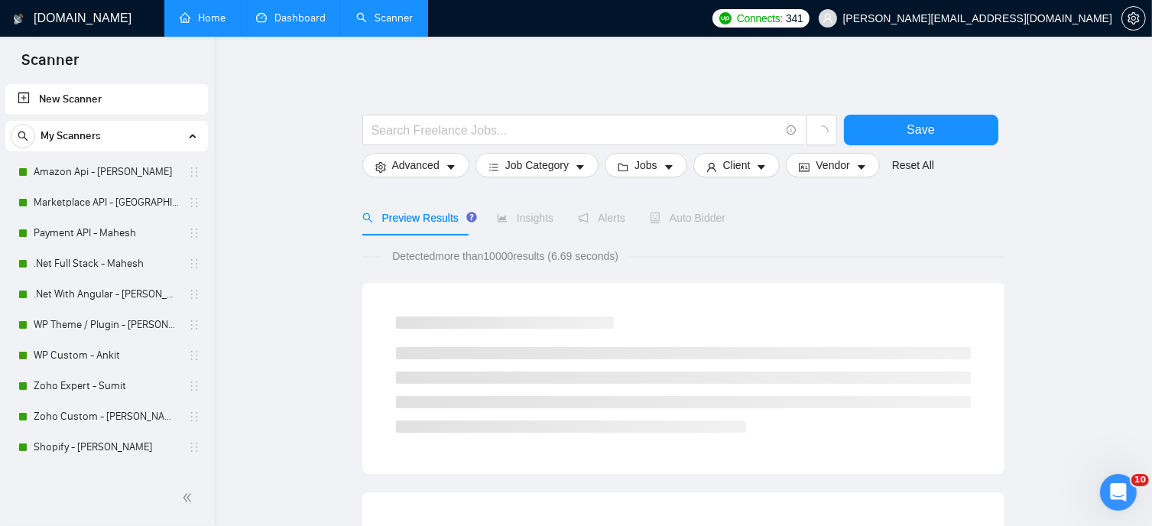
click at [297, 21] on link "Dashboard" at bounding box center [291, 17] width 70 height 13
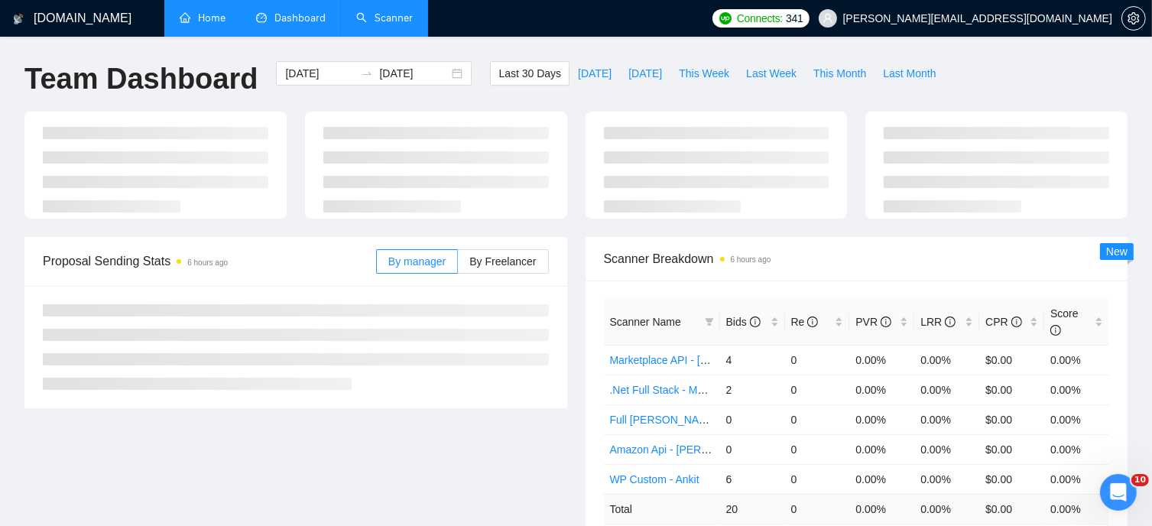
click at [389, 24] on link "Scanner" at bounding box center [384, 17] width 57 height 13
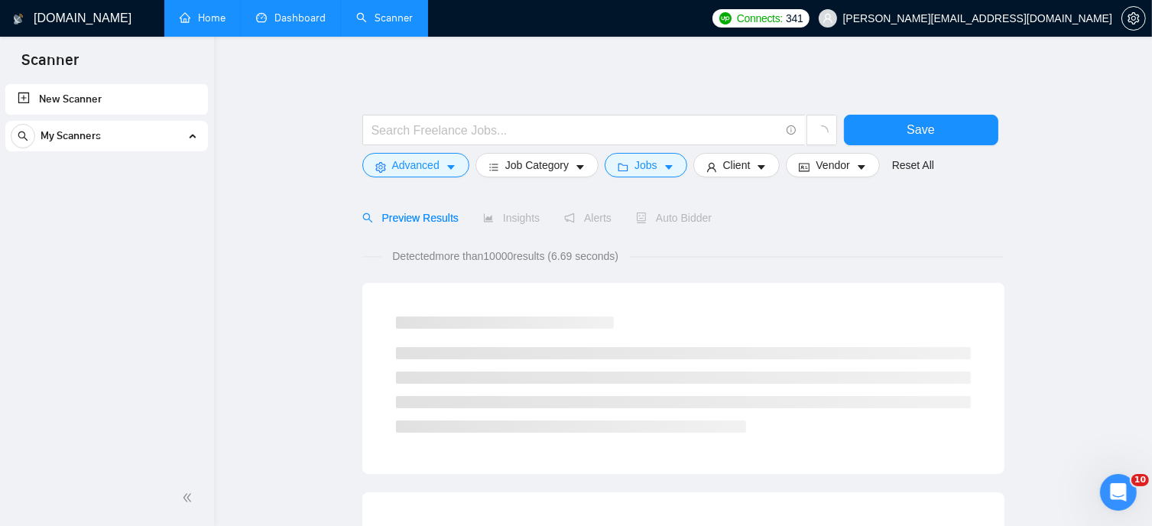
click at [221, 21] on link "Home" at bounding box center [203, 17] width 46 height 13
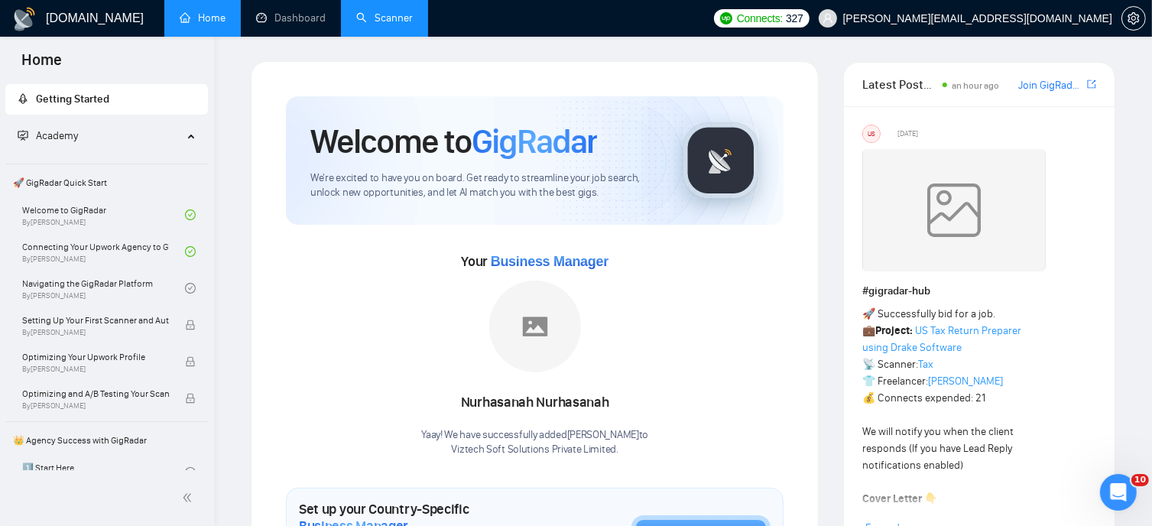
click at [393, 20] on link "Scanner" at bounding box center [384, 17] width 57 height 13
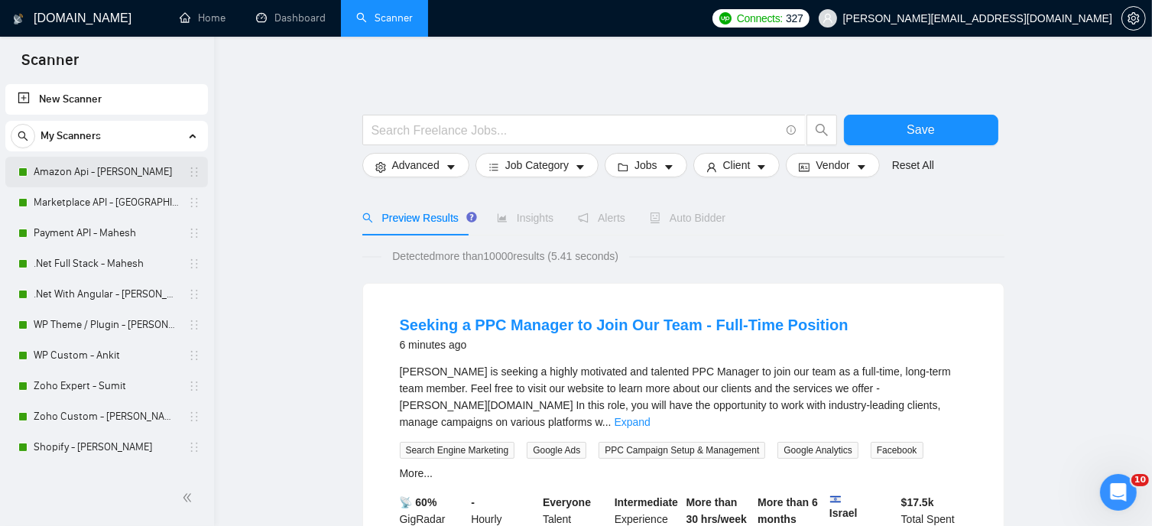
click at [73, 171] on link "Amazon Api - [PERSON_NAME]" at bounding box center [106, 172] width 145 height 31
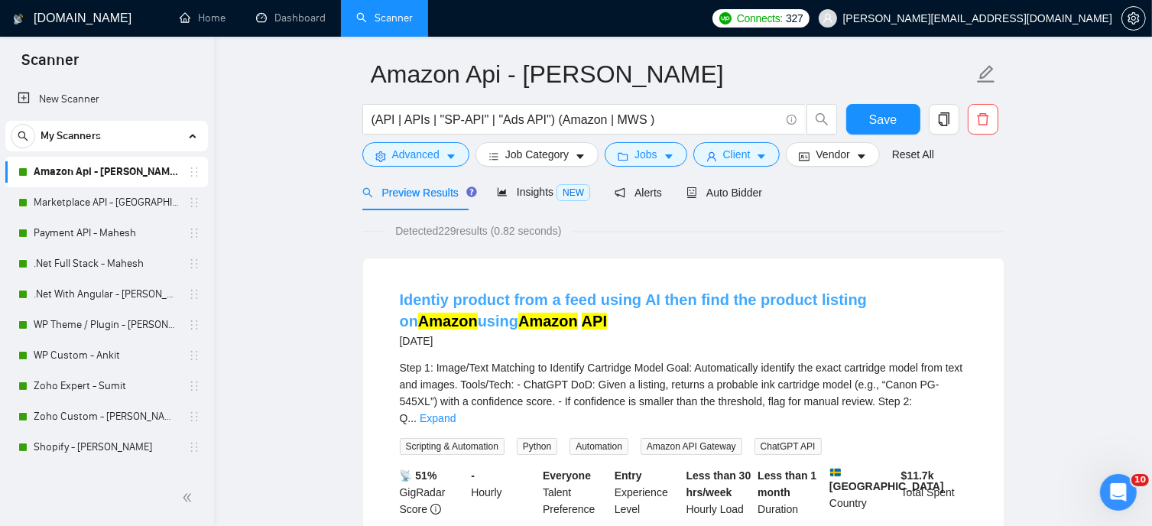
scroll to position [76, 0]
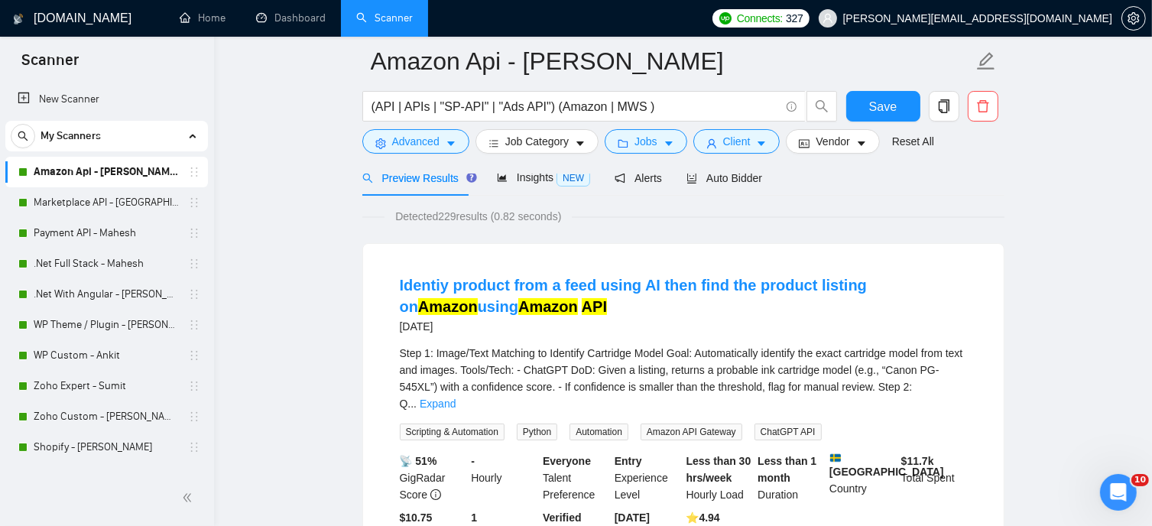
click at [710, 174] on div at bounding box center [683, 167] width 642 height 12
click at [707, 180] on span "Auto Bidder" at bounding box center [725, 178] width 76 height 12
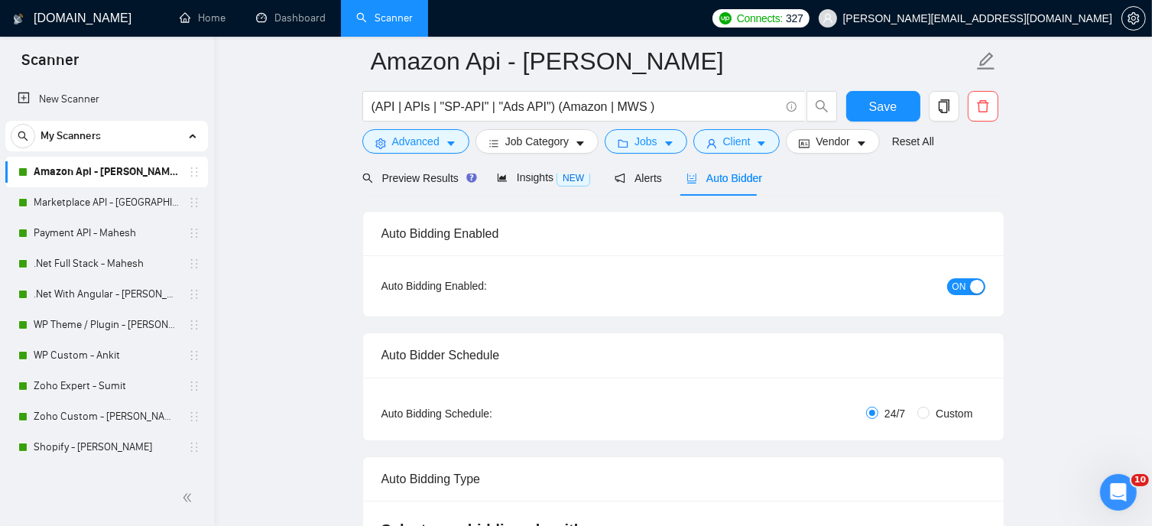
radio input "false"
radio input "true"
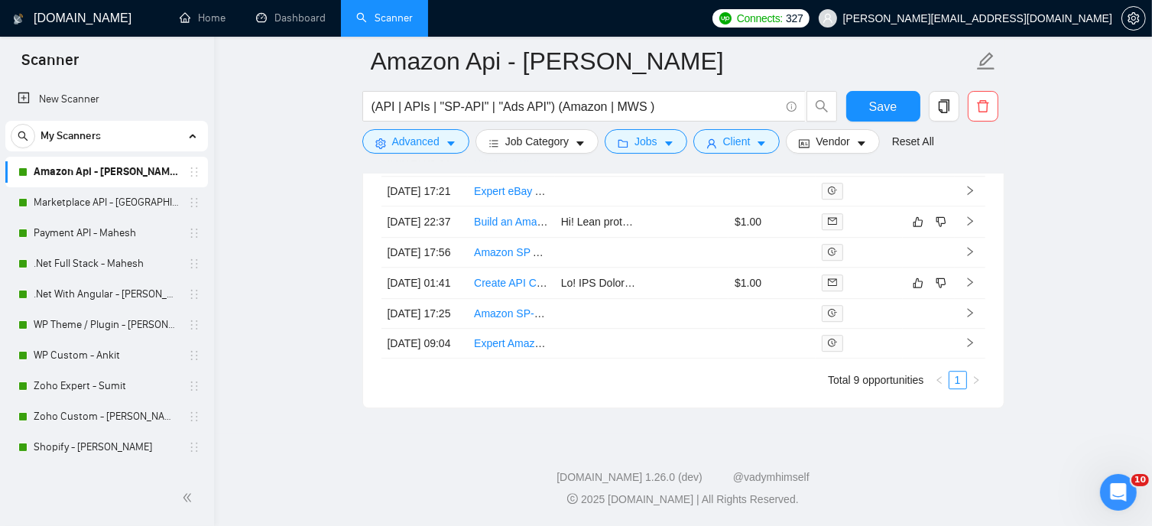
scroll to position [3877, 0]
